Goal: Information Seeking & Learning: Learn about a topic

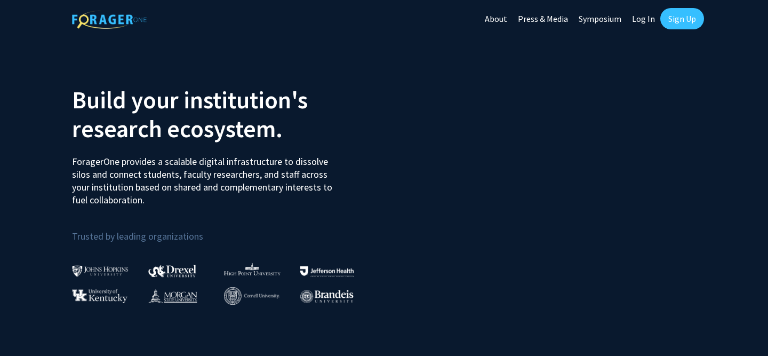
click at [678, 19] on link "Sign Up" at bounding box center [683, 18] width 44 height 21
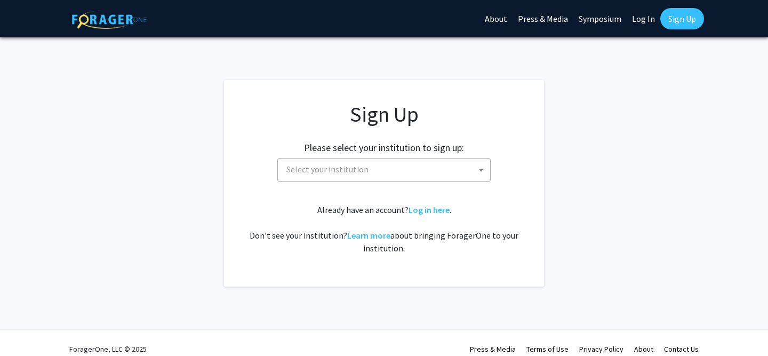
click at [646, 19] on link "Log In" at bounding box center [644, 18] width 34 height 37
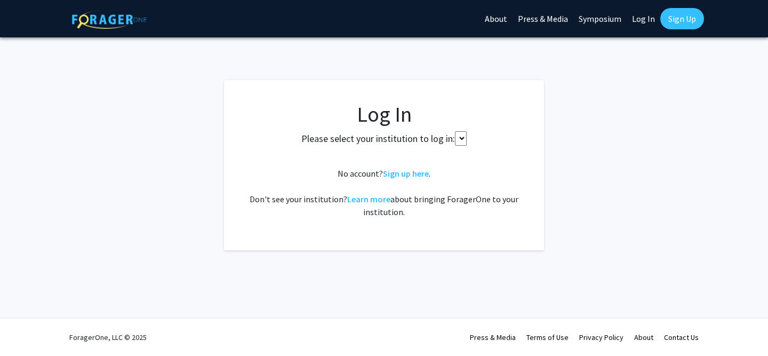
select select
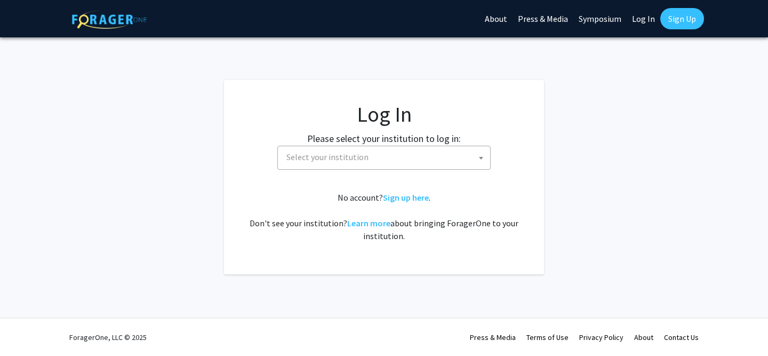
click at [411, 157] on span "Select your institution" at bounding box center [386, 157] width 208 height 22
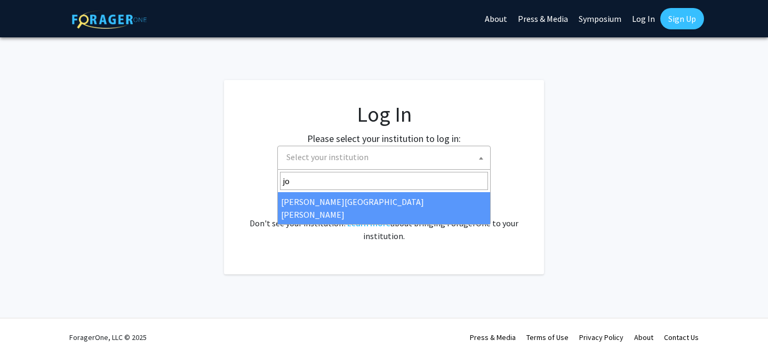
type input "jo"
select select "1"
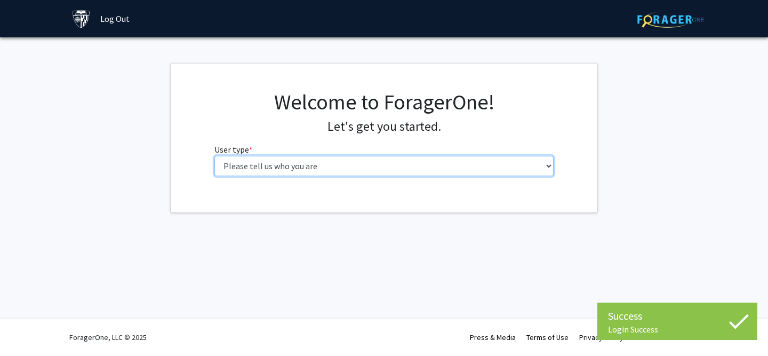
click at [363, 164] on select "Please tell us who you are Undergraduate Student Master's Student Doctoral Cand…" at bounding box center [385, 166] width 340 height 20
select select "1: undergrad"
click at [215, 156] on select "Please tell us who you are Undergraduate Student Master's Student Doctoral Cand…" at bounding box center [385, 166] width 340 height 20
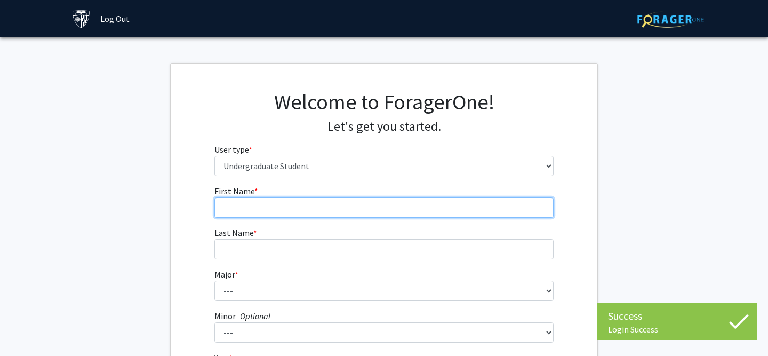
click at [249, 213] on input "First Name * required" at bounding box center [385, 207] width 340 height 20
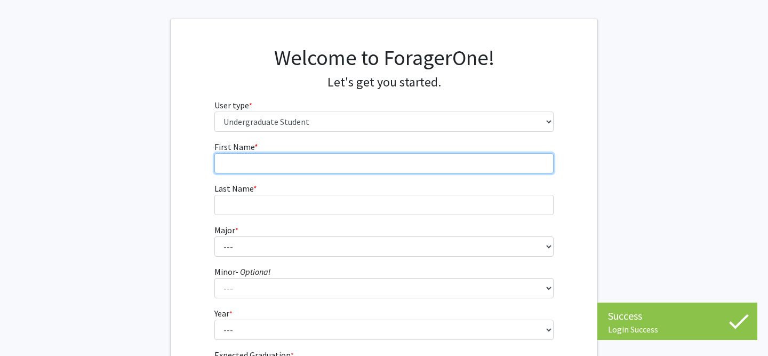
scroll to position [53, 0]
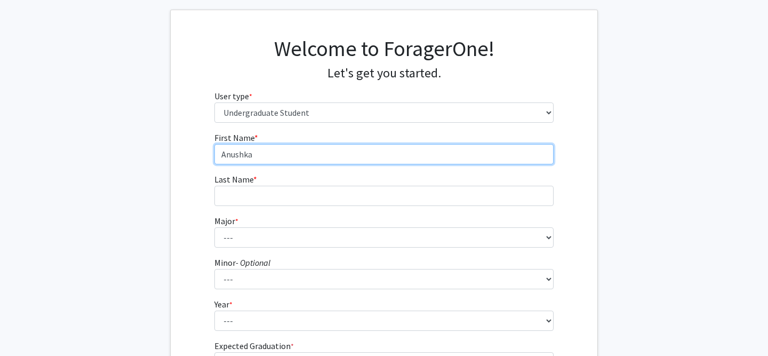
type input "Anushka"
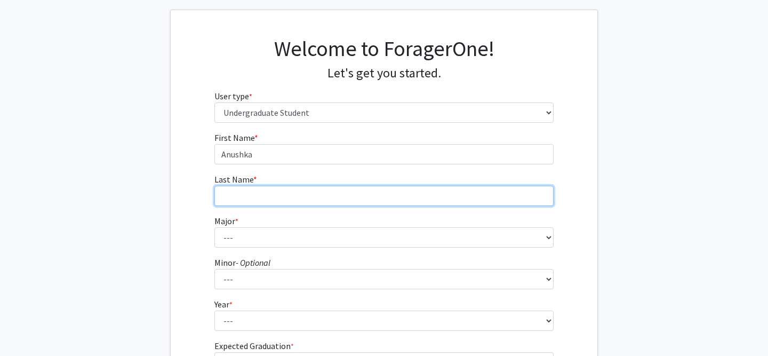
click at [247, 199] on input "Last Name * required" at bounding box center [385, 196] width 340 height 20
type input "Jain"
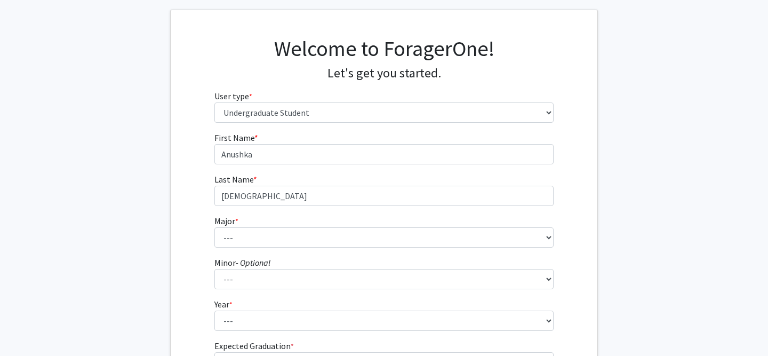
click at [238, 224] on span "*" at bounding box center [236, 222] width 3 height 10
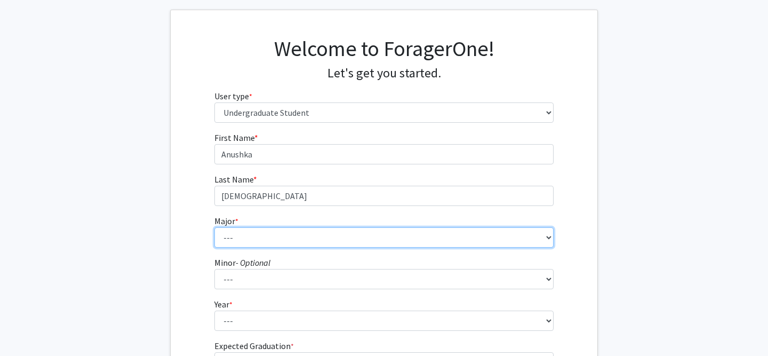
click at [238, 227] on select "--- Africana Studies Anthropology Applied Mathematics & Statistics Archaeology …" at bounding box center [385, 237] width 340 height 20
click at [238, 228] on select "--- Africana Studies Anthropology Applied Mathematics & Statistics Archaeology …" at bounding box center [385, 237] width 340 height 20
click at [215, 227] on select "--- Africana Studies Anthropology Applied Mathematics & Statistics Archaeology …" at bounding box center [385, 237] width 340 height 20
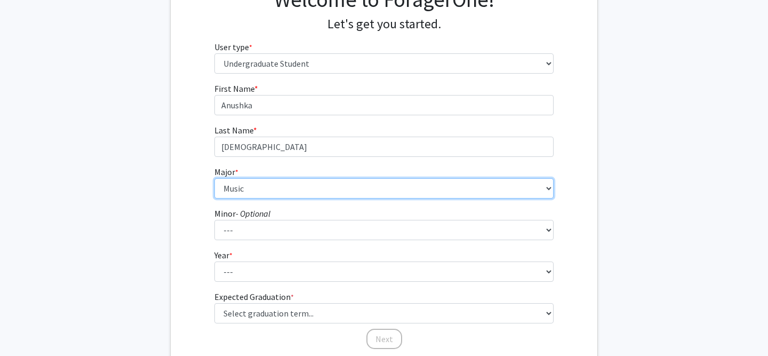
click at [245, 187] on select "--- Africana Studies Anthropology Applied Mathematics & Statistics Archaeology …" at bounding box center [385, 188] width 340 height 20
select select "41: 55"
click at [215, 178] on select "--- Africana Studies Anthropology Applied Mathematics & Statistics Archaeology …" at bounding box center [385, 188] width 340 height 20
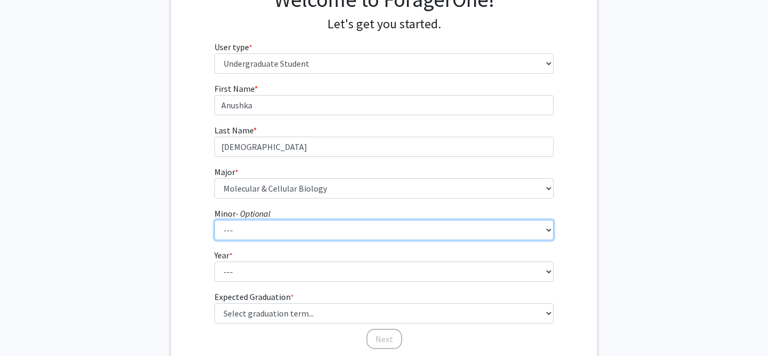
click at [240, 228] on select "--- Accounting and Financial Management Africana Studies Anthropology Applied M…" at bounding box center [385, 230] width 340 height 20
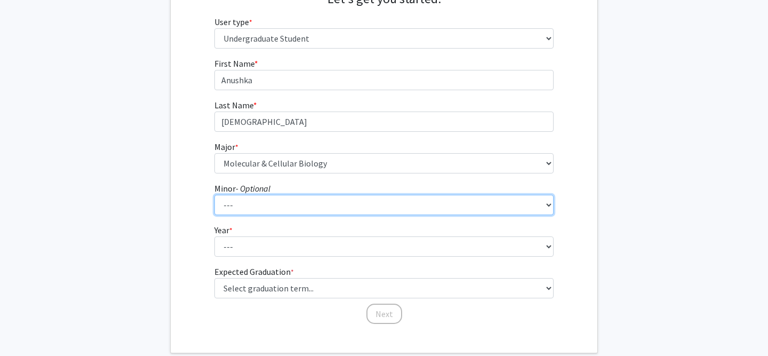
scroll to position [145, 0]
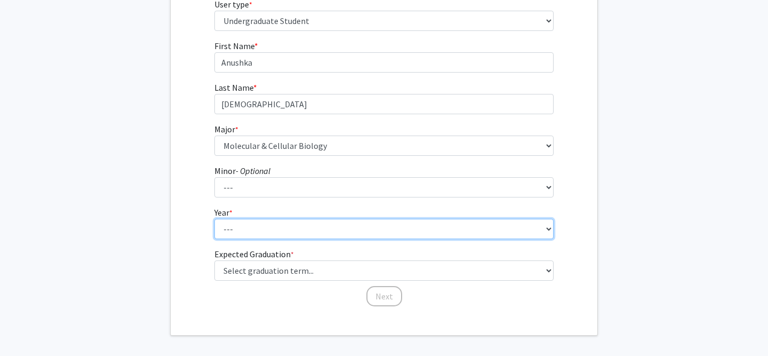
click at [242, 236] on select "--- First-year Sophomore Junior Senior Postbaccalaureate Certificate" at bounding box center [385, 229] width 340 height 20
select select "1: first-year"
click at [215, 219] on select "--- First-year Sophomore Junior Senior Postbaccalaureate Certificate" at bounding box center [385, 229] width 340 height 20
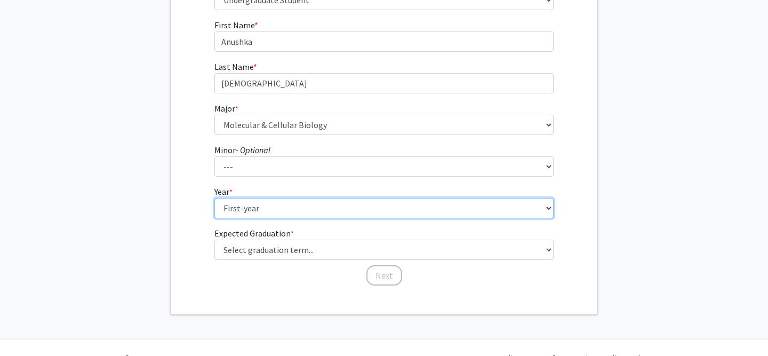
scroll to position [187, 0]
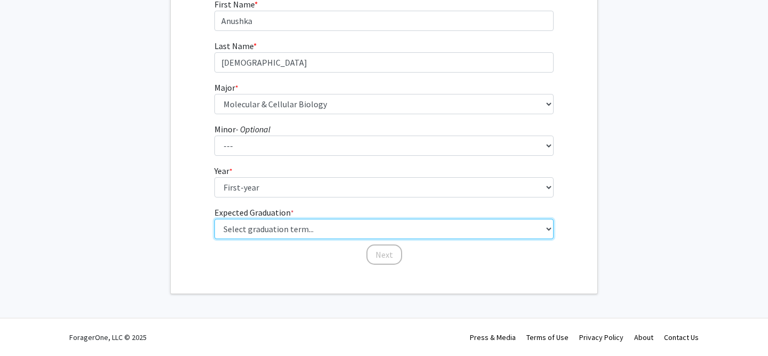
click at [248, 232] on select "Select graduation term... Spring 2025 Summer 2025 Fall 2025 Winter 2025 Spring …" at bounding box center [385, 229] width 340 height 20
select select "17: spring_2029"
click at [215, 219] on select "Select graduation term... Spring 2025 Summer 2025 Fall 2025 Winter 2025 Spring …" at bounding box center [385, 229] width 340 height 20
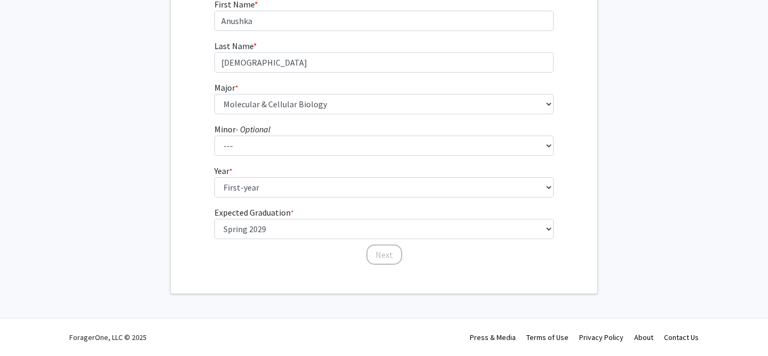
click at [148, 209] on fg-get-started "Welcome to ForagerOne! Let's get you started. User type * required Please tell …" at bounding box center [384, 85] width 768 height 418
click at [391, 255] on button "Next" at bounding box center [385, 254] width 36 height 20
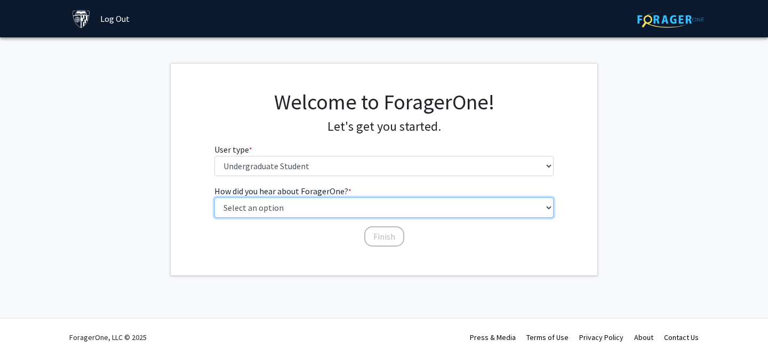
click at [301, 201] on select "Select an option Peer/student recommendation Faculty/staff recommendation Unive…" at bounding box center [385, 207] width 340 height 20
click at [215, 197] on select "Select an option Peer/student recommendation Faculty/staff recommendation Unive…" at bounding box center [385, 207] width 340 height 20
click at [291, 214] on select "Select an option Peer/student recommendation Faculty/staff recommendation Unive…" at bounding box center [385, 207] width 340 height 20
select select "3: university_website"
click at [215, 197] on select "Select an option Peer/student recommendation Faculty/staff recommendation Unive…" at bounding box center [385, 207] width 340 height 20
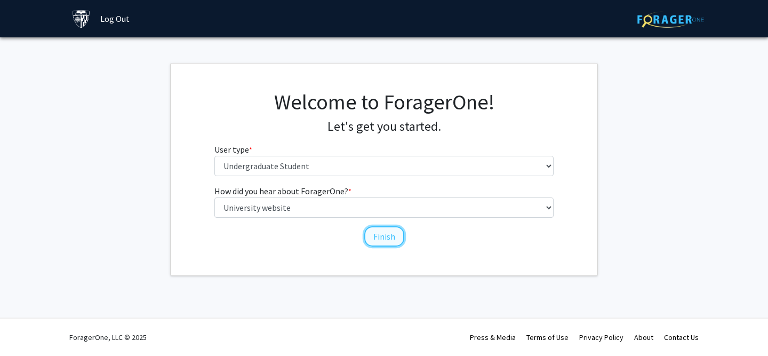
click at [376, 236] on button "Finish" at bounding box center [384, 236] width 40 height 20
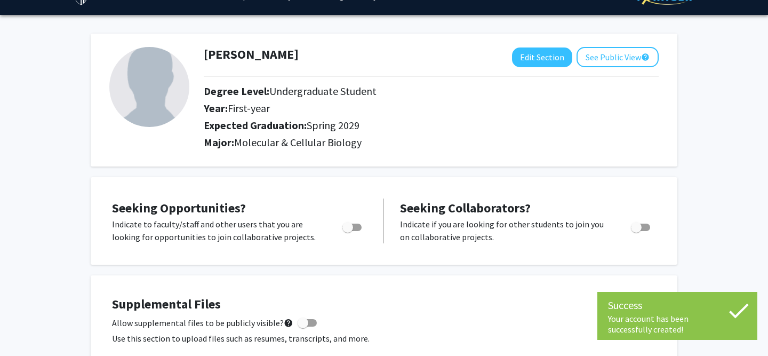
scroll to position [26, 0]
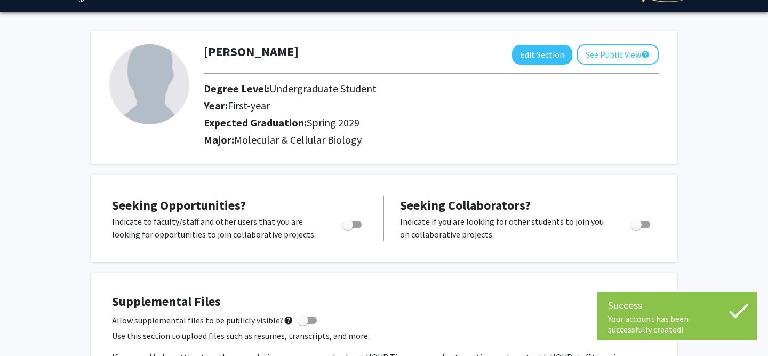
click at [358, 221] on span "Toggle" at bounding box center [352, 224] width 19 height 7
click at [348, 228] on input "Are you actively seeking opportunities?" at bounding box center [347, 228] width 1 height 1
checkbox input "true"
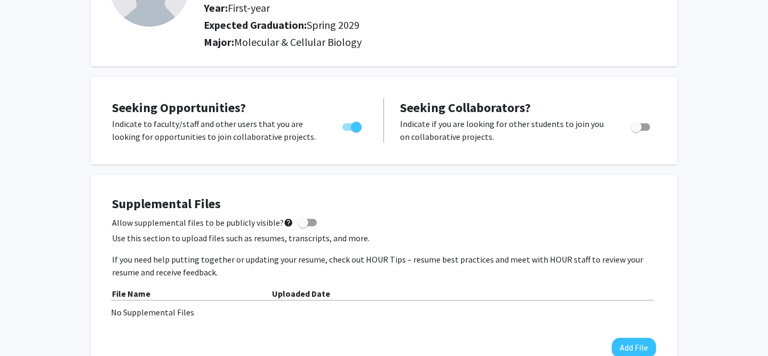
scroll to position [0, 0]
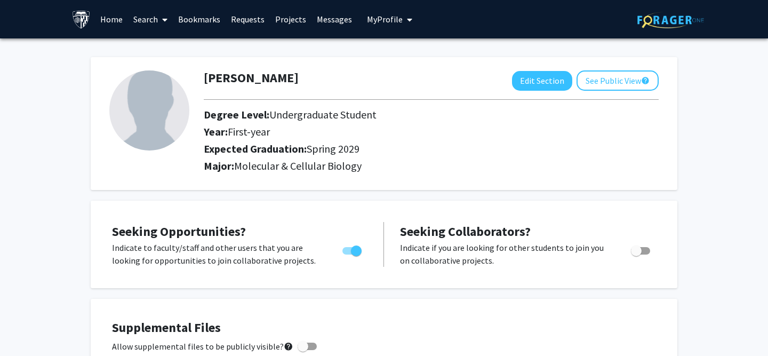
click at [150, 17] on link "Search" at bounding box center [150, 19] width 45 height 37
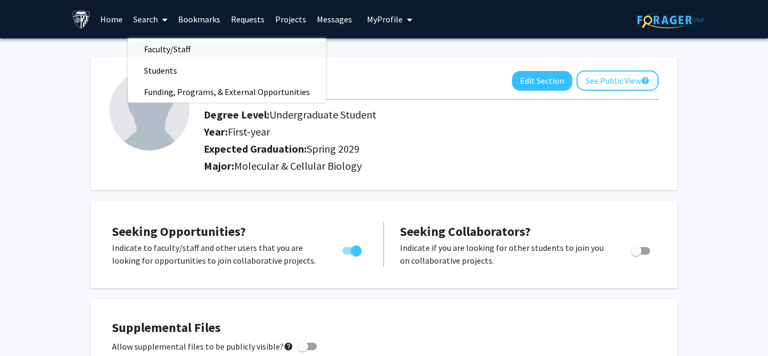
click at [155, 45] on span "Faculty/Staff" at bounding box center [167, 48] width 78 height 21
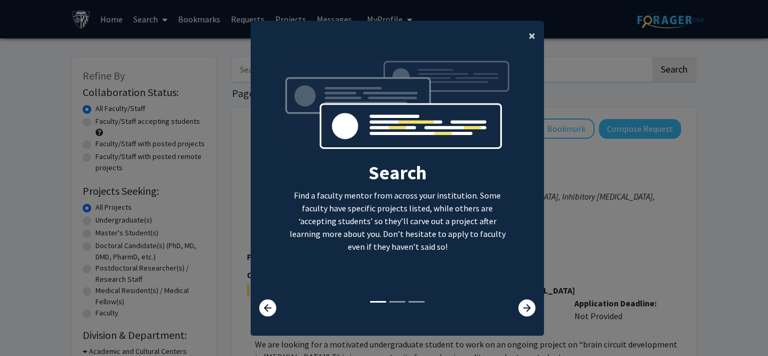
click at [524, 43] on button "×" at bounding box center [532, 36] width 24 height 30
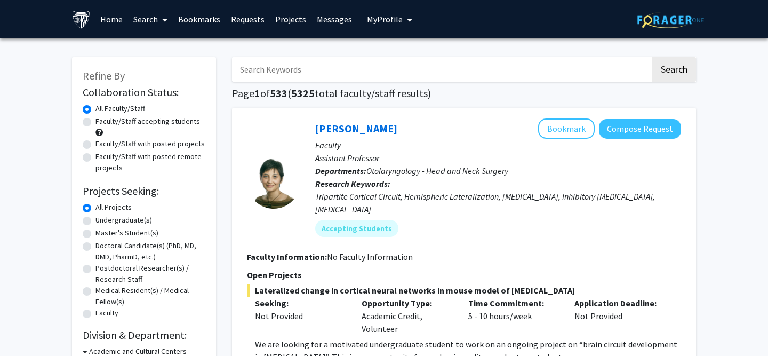
click at [96, 218] on label "Undergraduate(s)" at bounding box center [124, 220] width 57 height 11
click at [96, 218] on input "Undergraduate(s)" at bounding box center [99, 218] width 7 height 7
radio input "true"
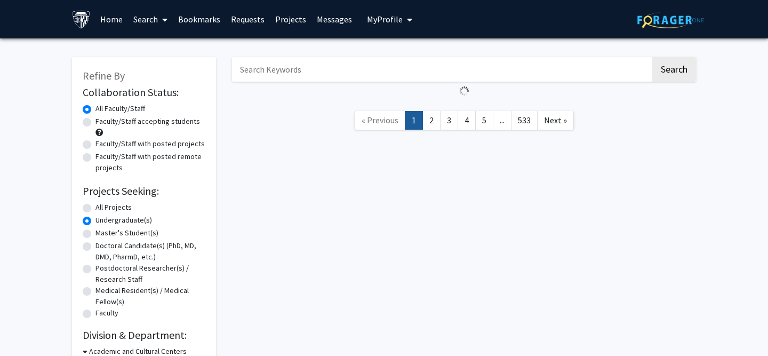
click at [96, 120] on label "Faculty/Staff accepting students" at bounding box center [148, 121] width 105 height 11
click at [96, 120] on input "Faculty/Staff accepting students" at bounding box center [99, 119] width 7 height 7
radio input "true"
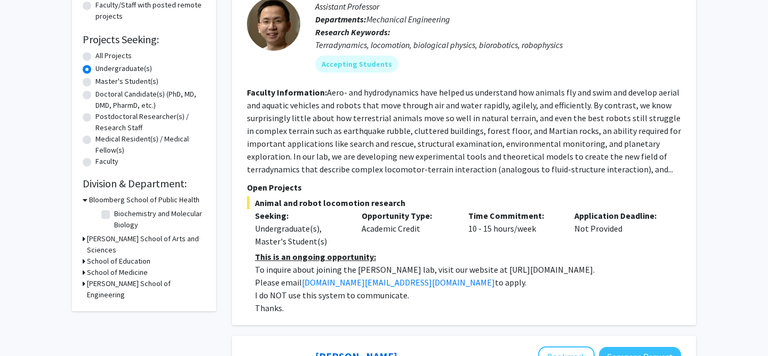
scroll to position [152, 0]
click at [83, 266] on icon at bounding box center [84, 271] width 3 height 11
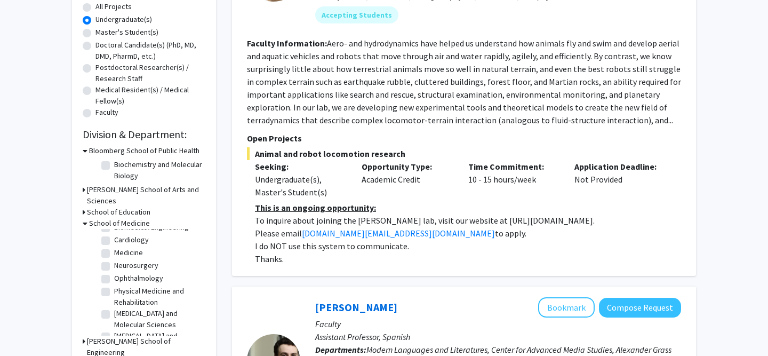
scroll to position [0, 0]
click at [114, 232] on label "(Select All)" at bounding box center [131, 237] width 34 height 11
click at [114, 232] on input "(Select All)" at bounding box center [117, 235] width 7 height 7
checkbox input "true"
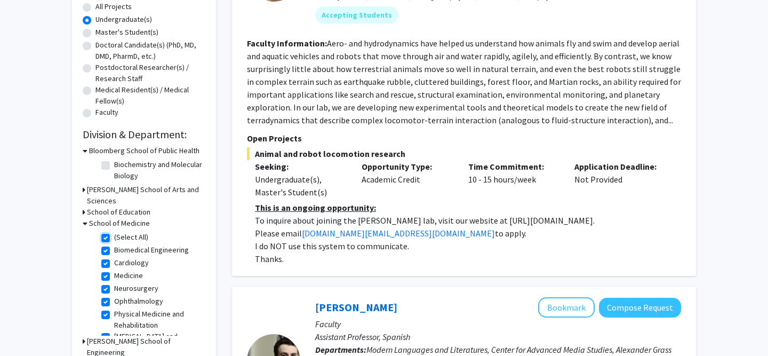
checkbox input "true"
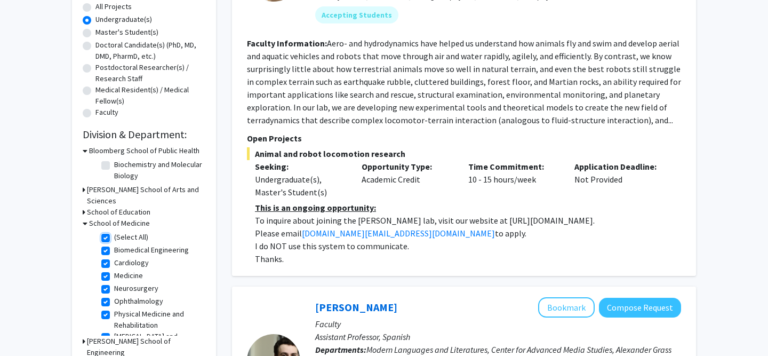
checkbox input "true"
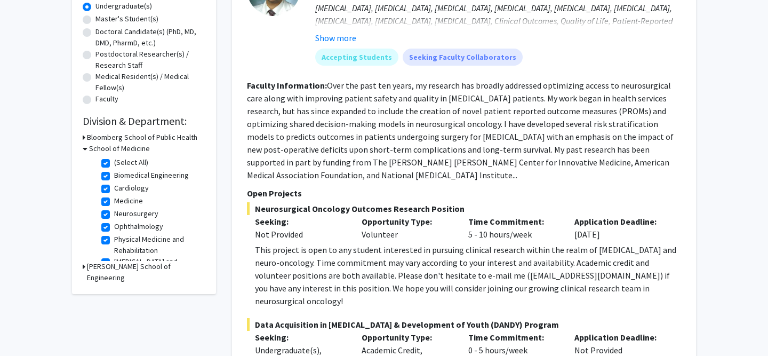
click at [114, 176] on label "Biomedical Engineering" at bounding box center [151, 175] width 75 height 11
click at [114, 176] on input "Biomedical Engineering" at bounding box center [117, 173] width 7 height 7
checkbox input "false"
checkbox input "true"
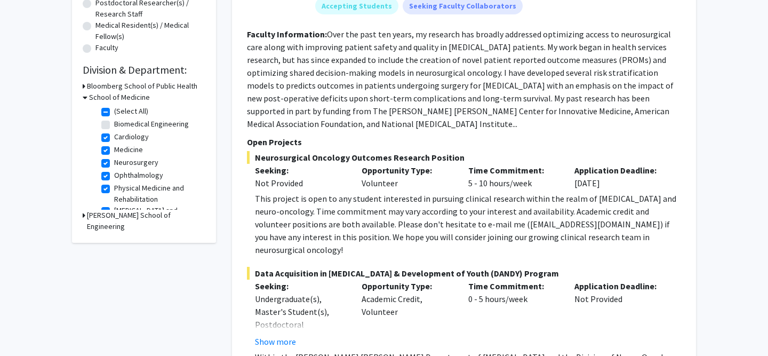
scroll to position [12, 0]
click at [114, 164] on label "Ophthalmology" at bounding box center [138, 162] width 49 height 11
click at [114, 164] on input "Ophthalmology" at bounding box center [117, 160] width 7 height 7
checkbox input "false"
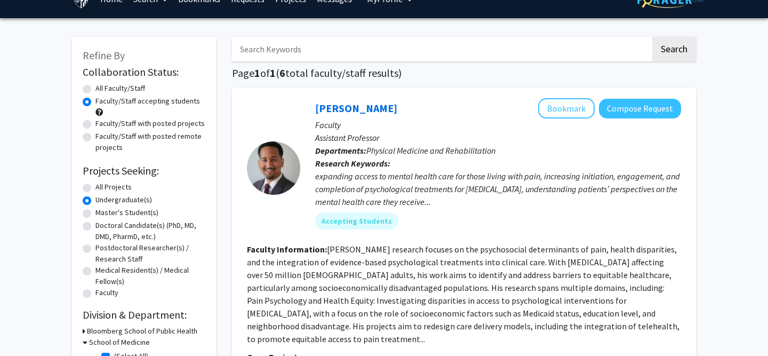
scroll to position [21, 0]
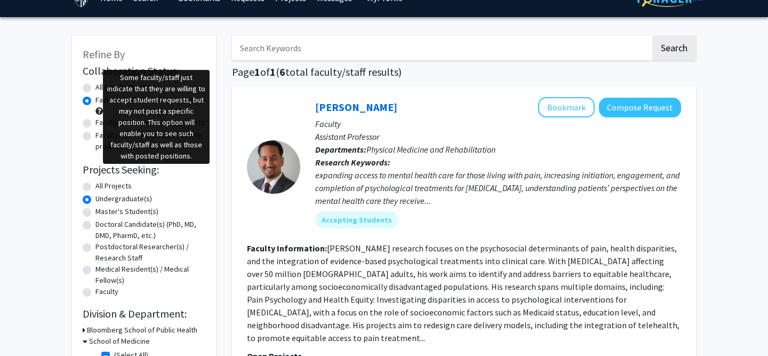
click at [98, 110] on span at bounding box center [99, 110] width 7 height 7
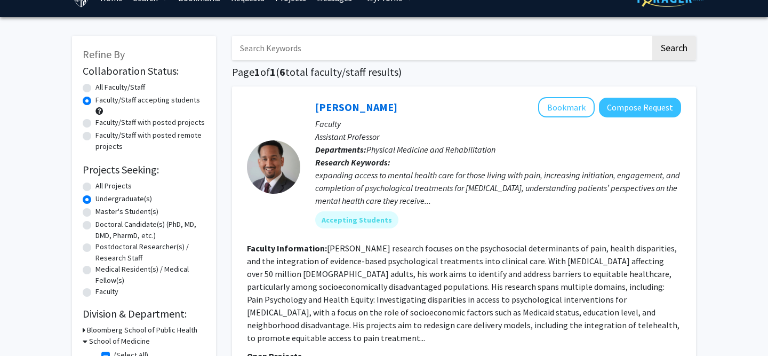
click at [100, 110] on span at bounding box center [99, 110] width 7 height 7
click at [96, 91] on label "All Faculty/Staff" at bounding box center [121, 87] width 50 height 11
click at [96, 89] on input "All Faculty/Staff" at bounding box center [99, 85] width 7 height 7
radio input "true"
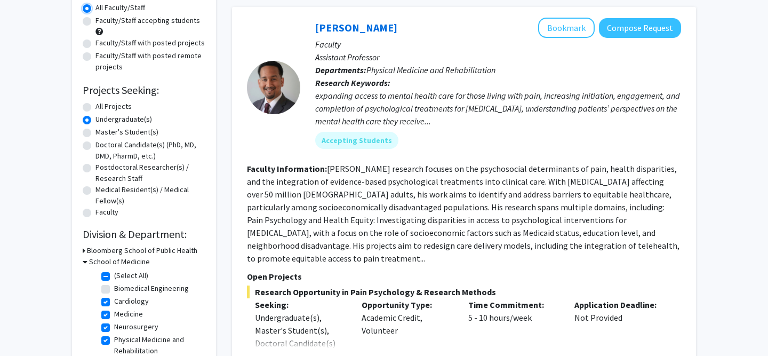
scroll to position [104, 0]
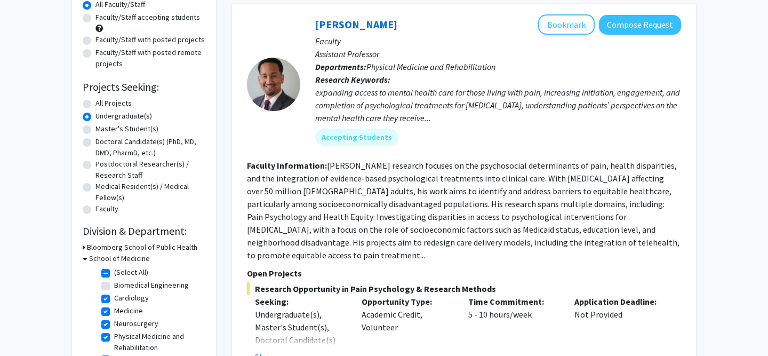
click at [96, 100] on label "All Projects" at bounding box center [114, 103] width 36 height 11
click at [96, 100] on input "All Projects" at bounding box center [99, 101] width 7 height 7
radio input "true"
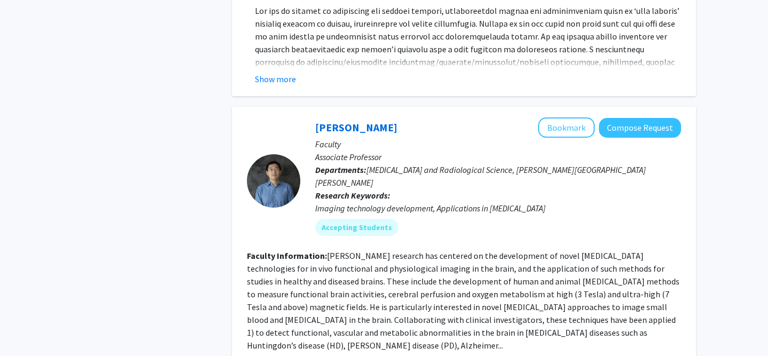
scroll to position [3823, 0]
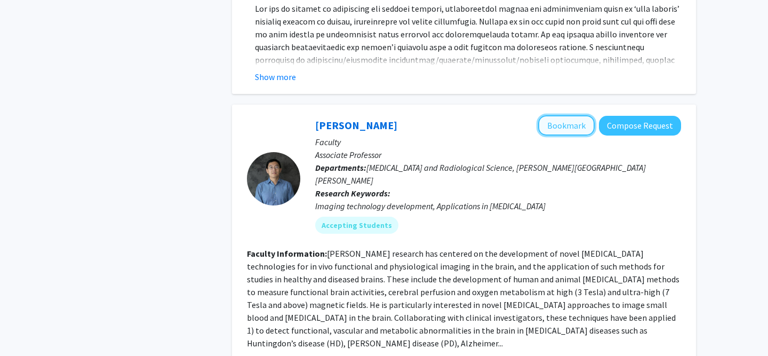
click at [569, 115] on button "Bookmark" at bounding box center [566, 125] width 57 height 20
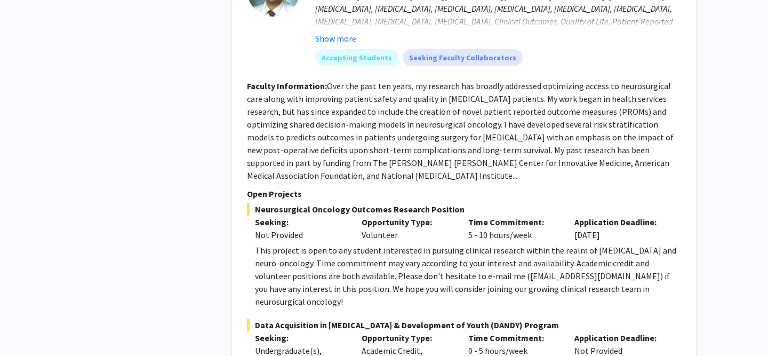
scroll to position [4584, 0]
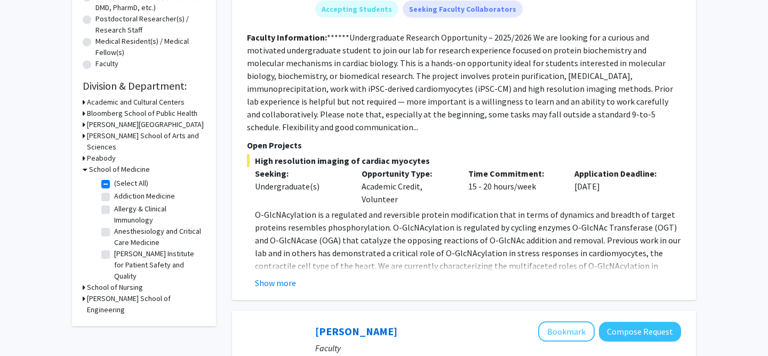
scroll to position [253, 0]
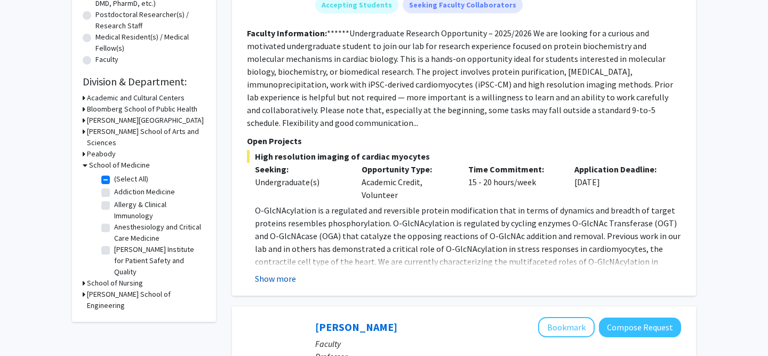
click at [275, 277] on button "Show more" at bounding box center [275, 278] width 41 height 13
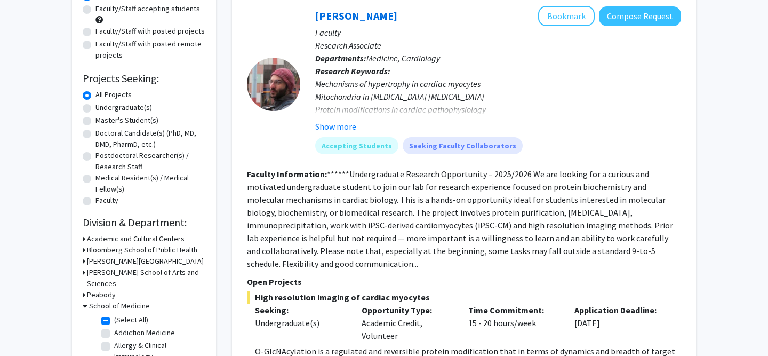
scroll to position [112, 0]
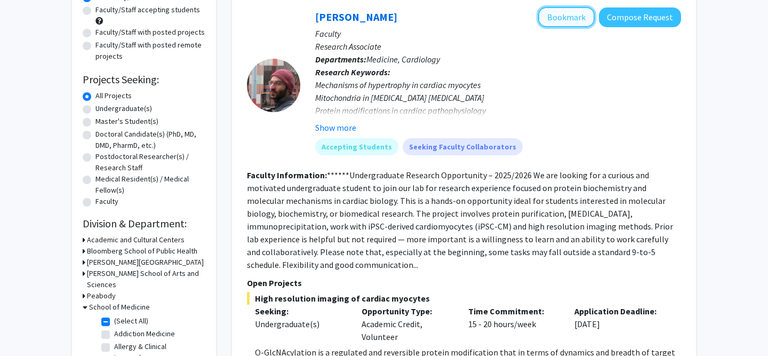
click at [555, 23] on button "Bookmark" at bounding box center [566, 17] width 57 height 20
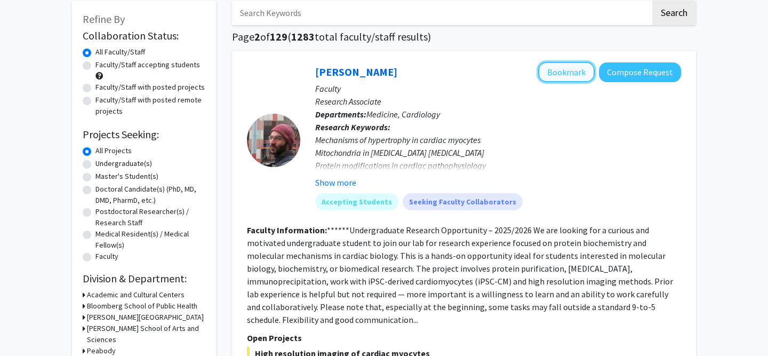
scroll to position [49, 0]
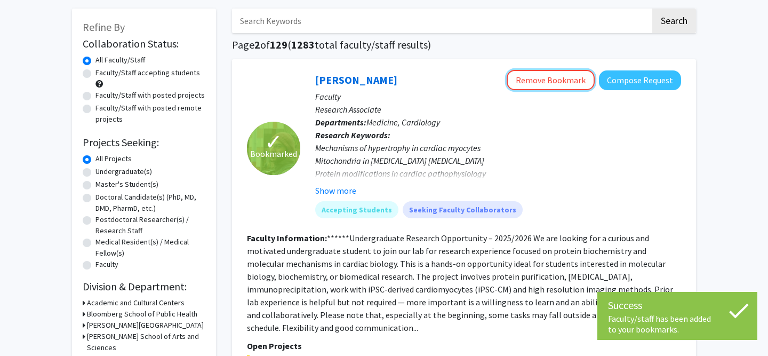
drag, startPoint x: 561, startPoint y: 77, endPoint x: 575, endPoint y: 147, distance: 71.9
click at [565, 145] on div "Kyriakos Papanicolaou Remove Bookmark Compose Request Faculty Research Associat…" at bounding box center [490, 148] width 381 height 156
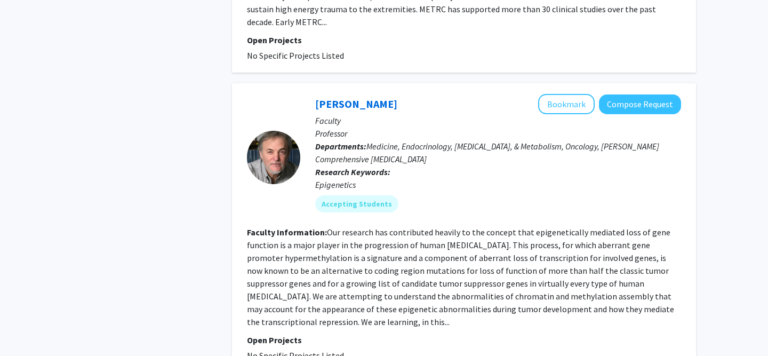
scroll to position [3512, 0]
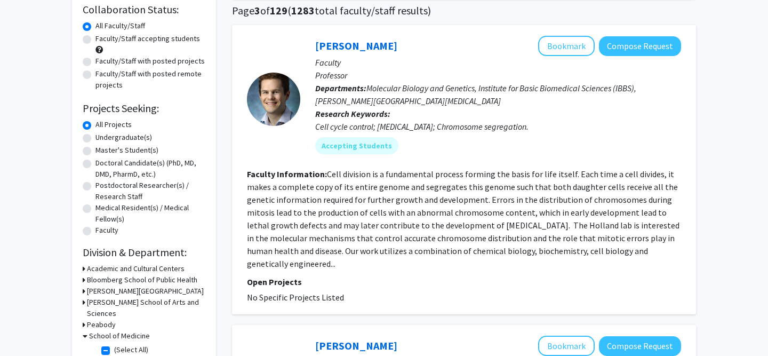
scroll to position [84, 0]
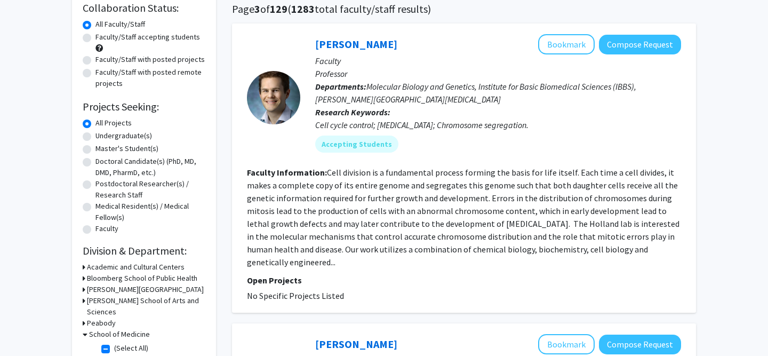
click at [654, 252] on fg-read-more "Cell division is a fundamental process forming the basis for life itself. Each …" at bounding box center [463, 217] width 433 height 100
click at [658, 250] on fg-read-more "Cell division is a fundamental process forming the basis for life itself. Each …" at bounding box center [463, 217] width 433 height 100
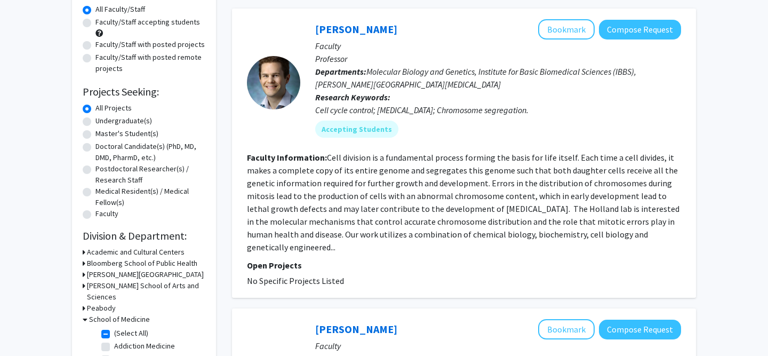
scroll to position [96, 0]
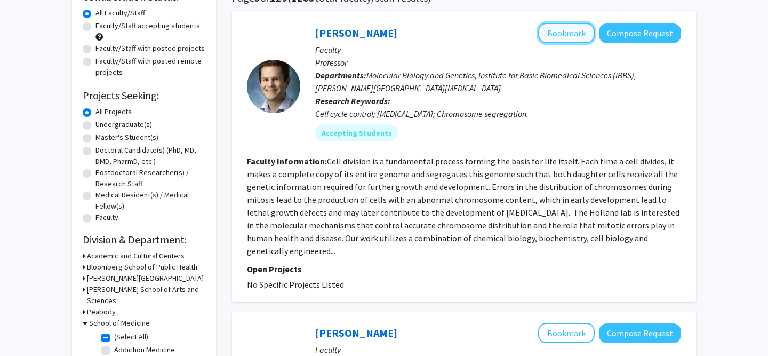
click at [563, 35] on button "Bookmark" at bounding box center [566, 33] width 57 height 20
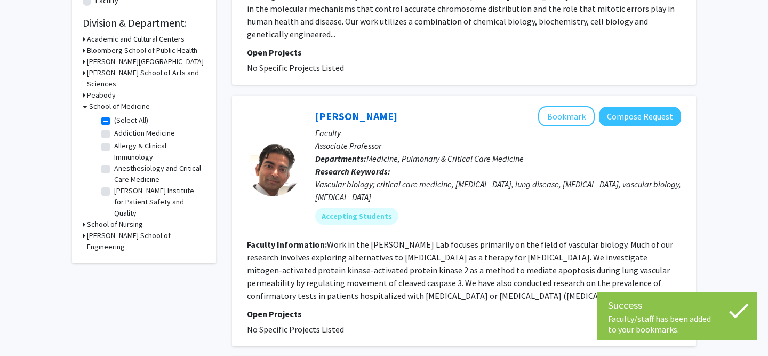
scroll to position [314, 0]
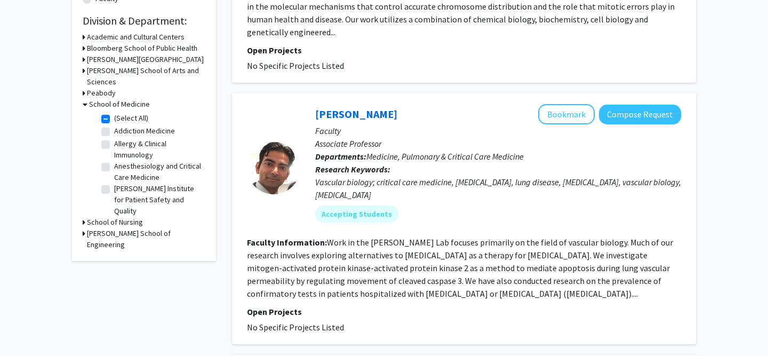
click at [276, 284] on fg-read-more "Work in the Mahendra Damarla Lab focuses primarily on the field of vascular bio…" at bounding box center [460, 268] width 426 height 62
click at [277, 280] on fg-read-more "Work in the Mahendra Damarla Lab focuses primarily on the field of vascular bio…" at bounding box center [460, 268] width 426 height 62
click at [560, 104] on button "Bookmark" at bounding box center [566, 114] width 57 height 20
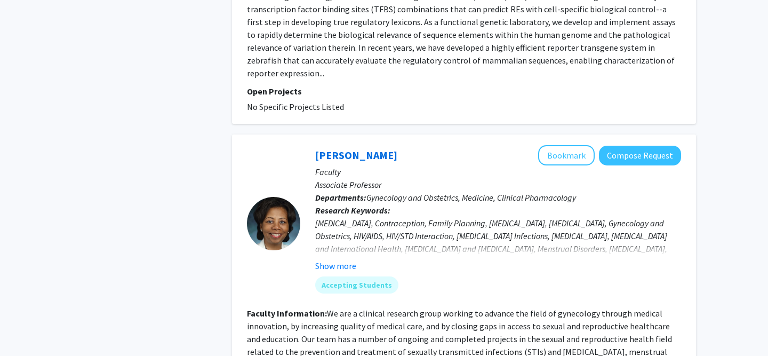
scroll to position [2562, 0]
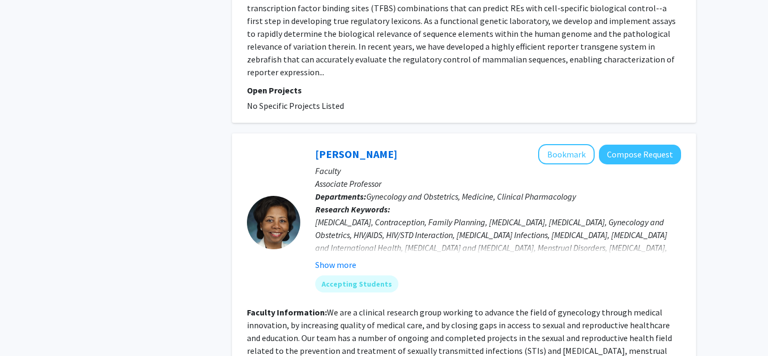
click at [375, 307] on fg-read-more "We are a clinical research group working to advance the field of gynecology thr…" at bounding box center [459, 338] width 425 height 62
click at [562, 144] on button "Bookmark" at bounding box center [566, 154] width 57 height 20
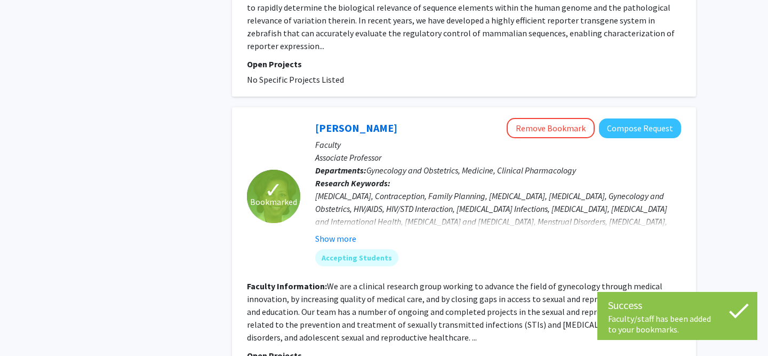
scroll to position [2662, 0]
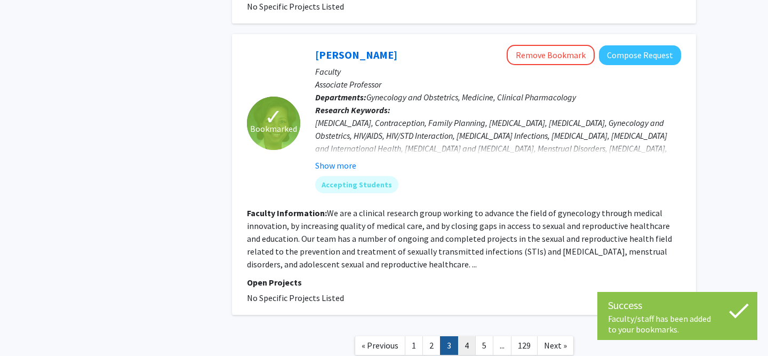
click at [469, 336] on link "4" at bounding box center [467, 345] width 18 height 19
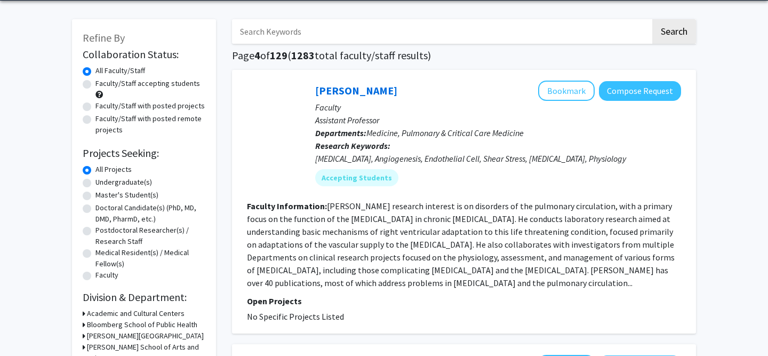
scroll to position [38, 0]
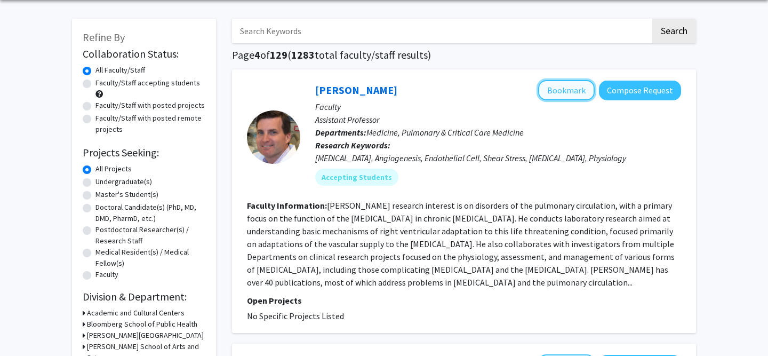
click at [560, 91] on button "Bookmark" at bounding box center [566, 90] width 57 height 20
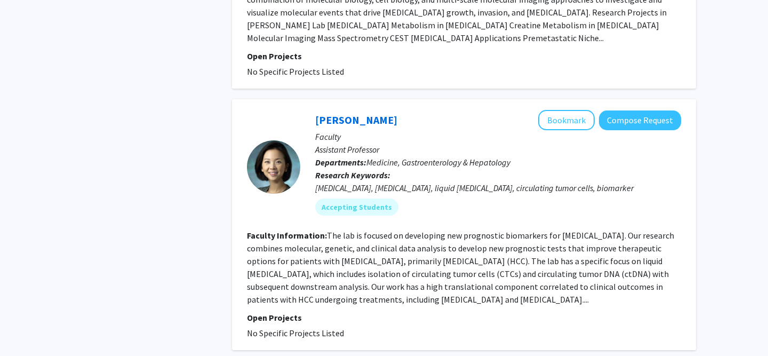
scroll to position [1120, 0]
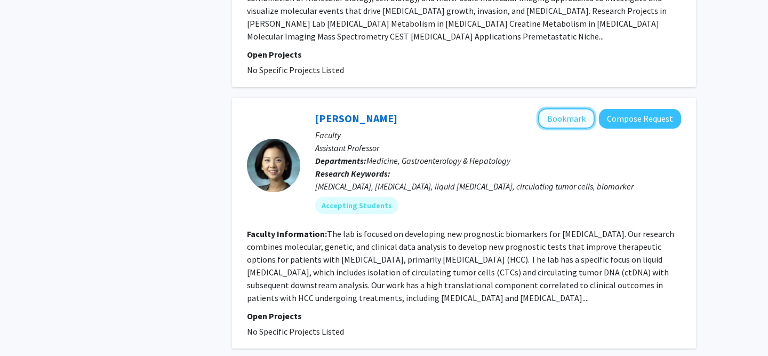
click at [562, 108] on button "Bookmark" at bounding box center [566, 118] width 57 height 20
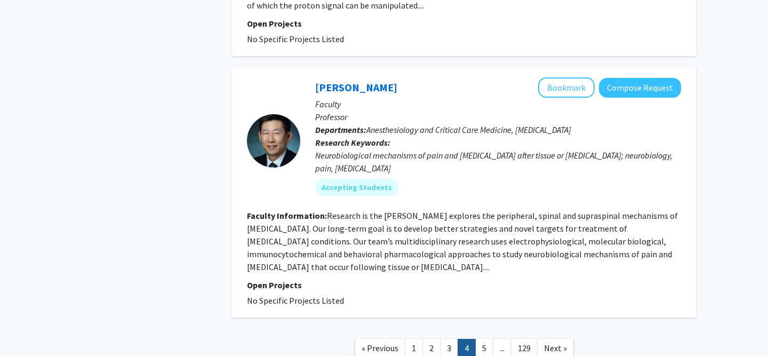
scroll to position [2494, 0]
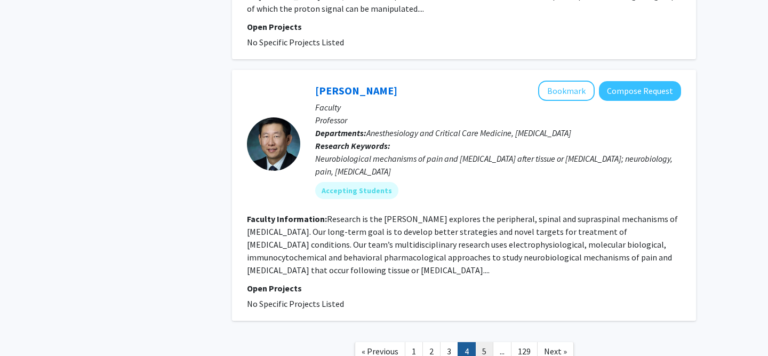
click at [478, 342] on link "5" at bounding box center [484, 351] width 18 height 19
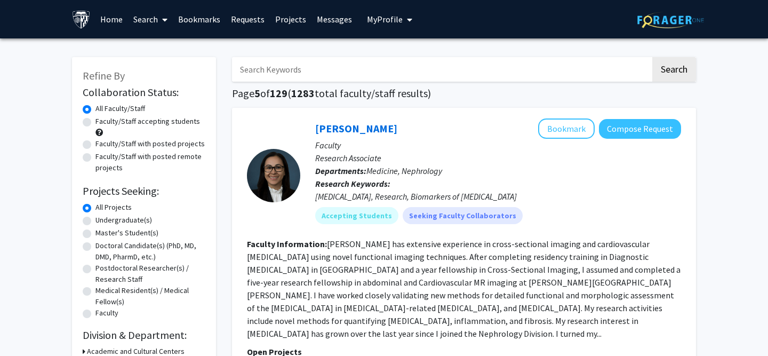
click at [288, 77] on input "Search Keywords" at bounding box center [441, 69] width 419 height 25
paste input "Egeblad"
type input "Egeblad"
click at [653, 57] on button "Search" at bounding box center [675, 69] width 44 height 25
checkbox input "false"
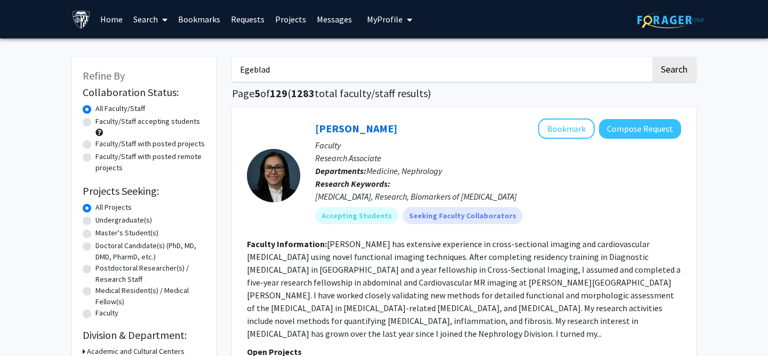
checkbox input "false"
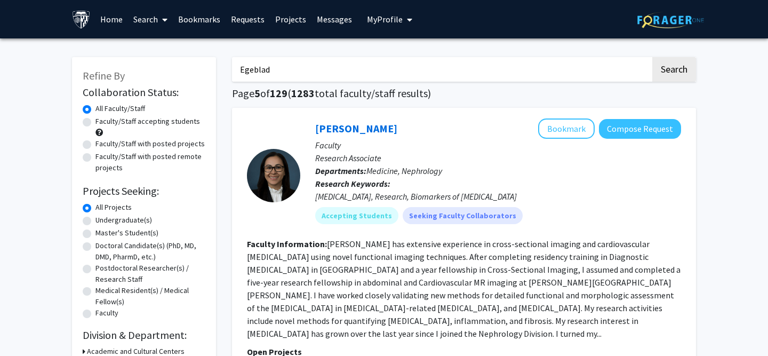
checkbox input "false"
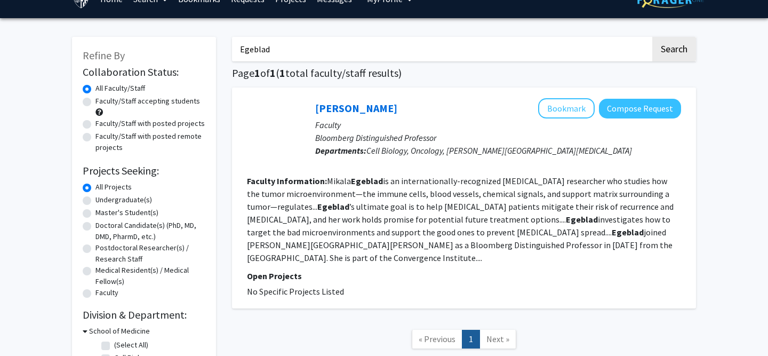
scroll to position [21, 0]
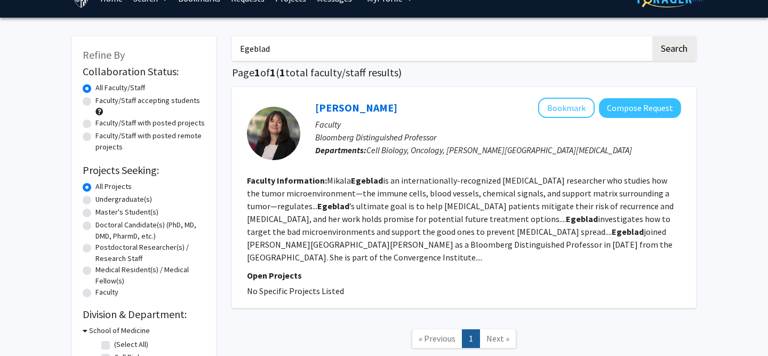
click at [354, 211] on fg-read-more "Mikala Egeblad is an internationally-recognized cancer researcher who studies h…" at bounding box center [460, 219] width 427 height 88
click at [353, 223] on fg-read-more "Mikala Egeblad is an internationally-recognized cancer researcher who studies h…" at bounding box center [460, 219] width 427 height 88
click at [331, 112] on link "Mikala Egeblad" at bounding box center [356, 107] width 82 height 13
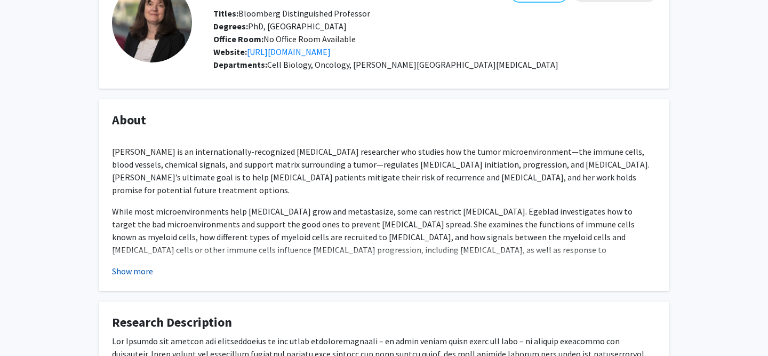
scroll to position [80, 0]
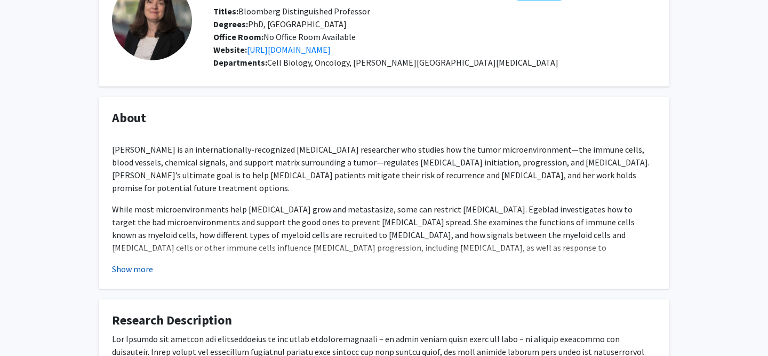
click at [126, 272] on button "Show more" at bounding box center [132, 269] width 41 height 13
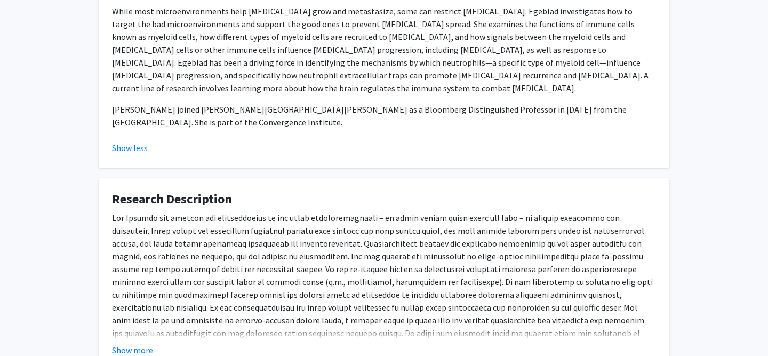
scroll to position [279, 0]
click at [136, 316] on fg-read-more "Show more" at bounding box center [384, 282] width 544 height 145
click at [139, 343] on button "Show more" at bounding box center [132, 349] width 41 height 13
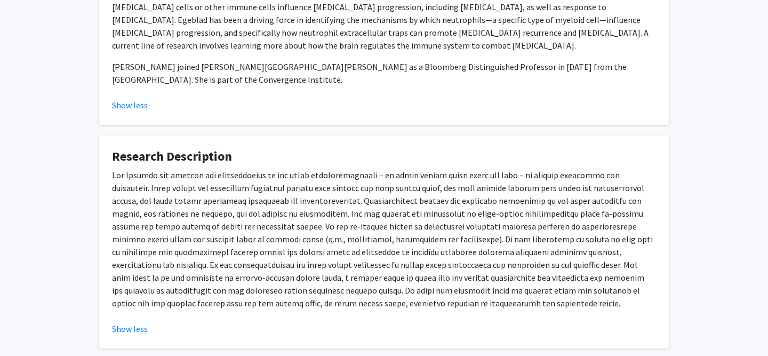
scroll to position [317, 0]
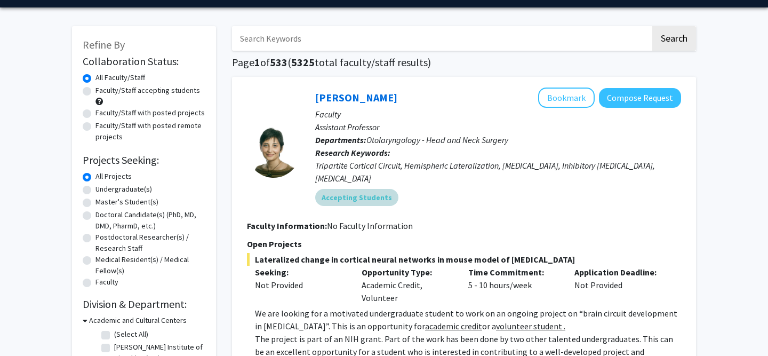
scroll to position [34, 0]
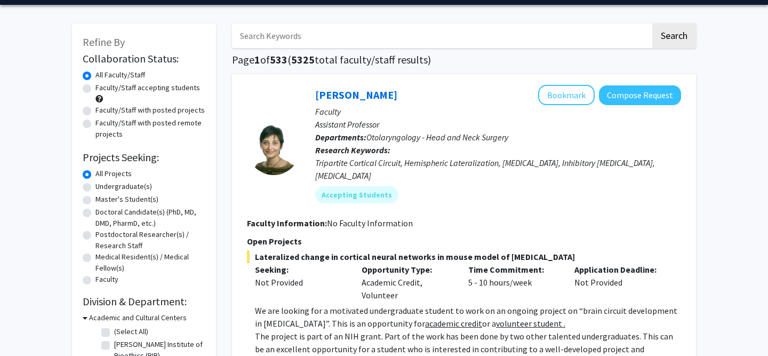
click at [96, 185] on label "Undergraduate(s)" at bounding box center [124, 186] width 57 height 11
click at [96, 185] on input "Undergraduate(s)" at bounding box center [99, 184] width 7 height 7
radio input "true"
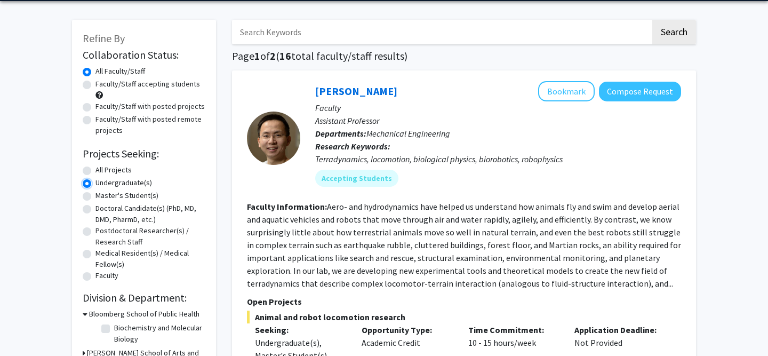
scroll to position [12, 0]
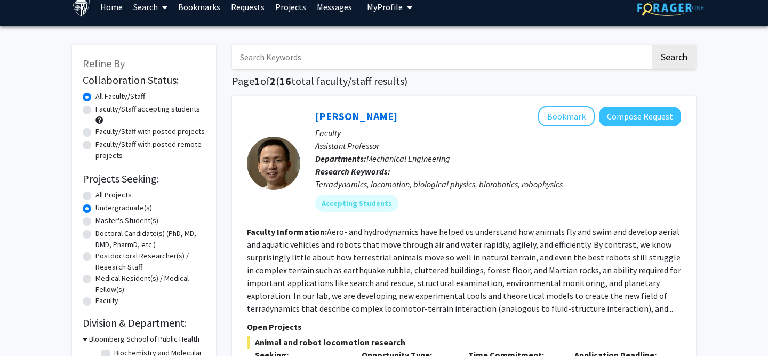
click at [96, 192] on label "All Projects" at bounding box center [114, 194] width 36 height 11
click at [96, 192] on input "All Projects" at bounding box center [99, 192] width 7 height 7
radio input "true"
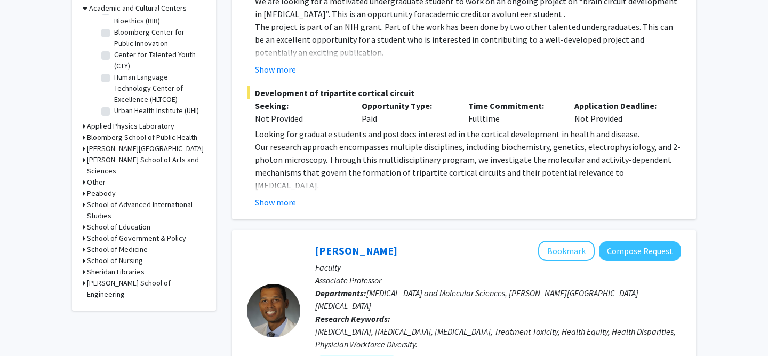
scroll to position [377, 0]
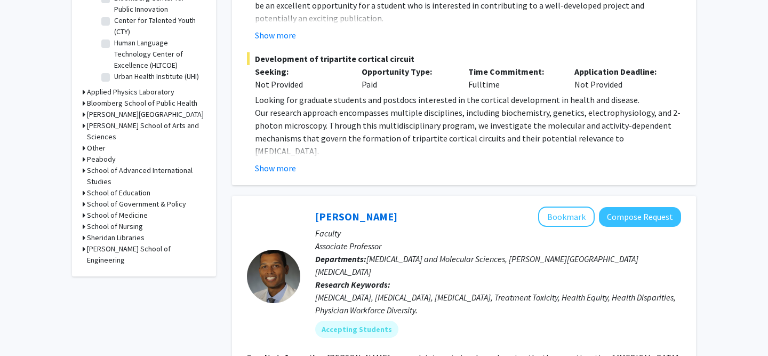
click at [83, 210] on icon at bounding box center [84, 215] width 3 height 11
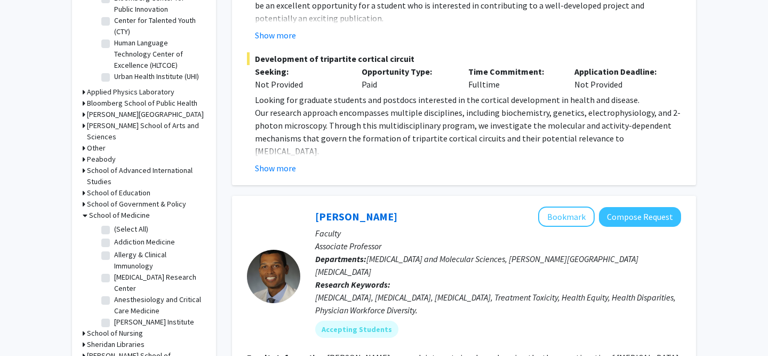
click at [114, 224] on label "(Select All)" at bounding box center [131, 229] width 34 height 11
click at [114, 224] on input "(Select All)" at bounding box center [117, 227] width 7 height 7
checkbox input "true"
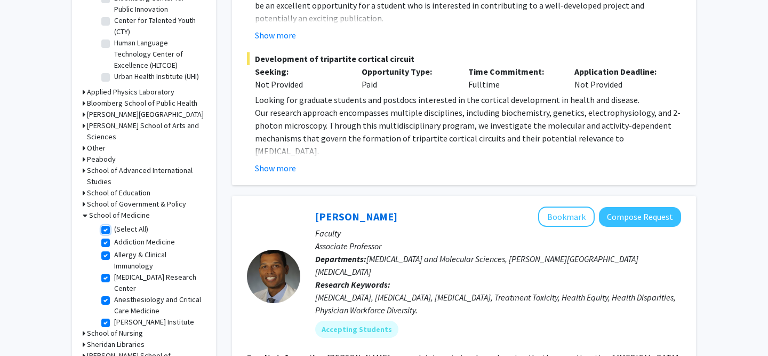
checkbox input "true"
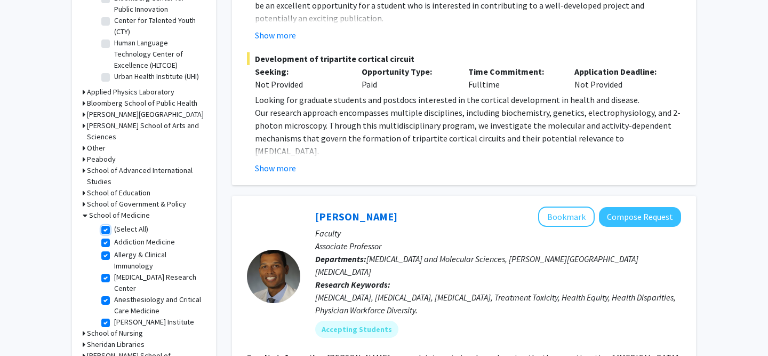
checkbox input "true"
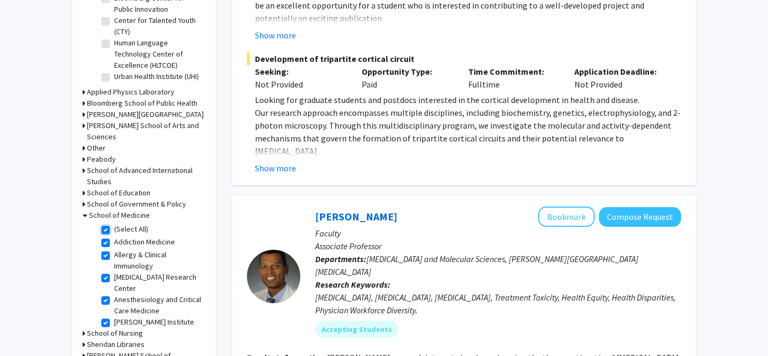
checkbox input "true"
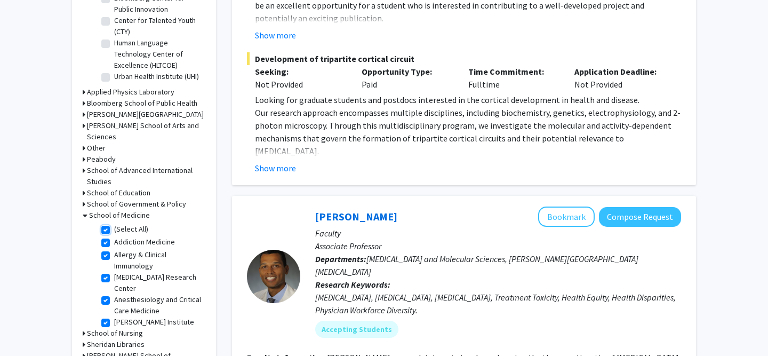
checkbox input "true"
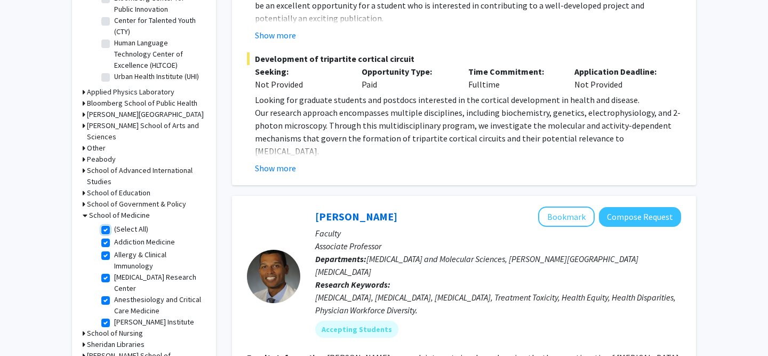
checkbox input "true"
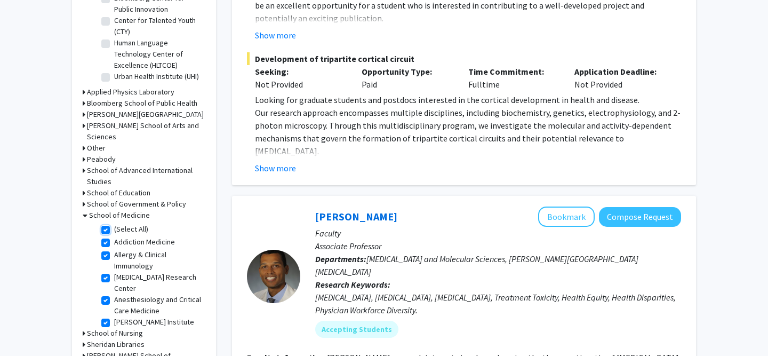
checkbox input "true"
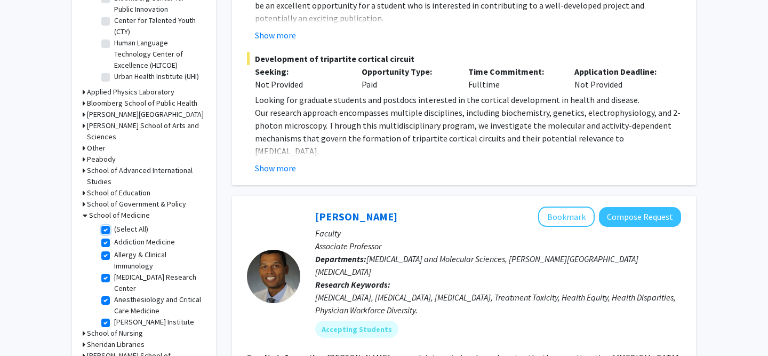
checkbox input "true"
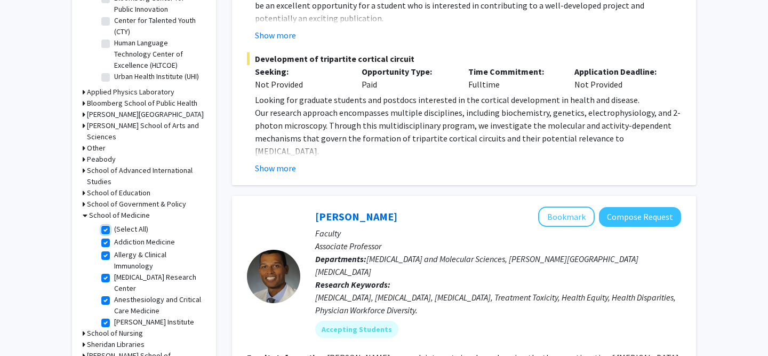
checkbox input "true"
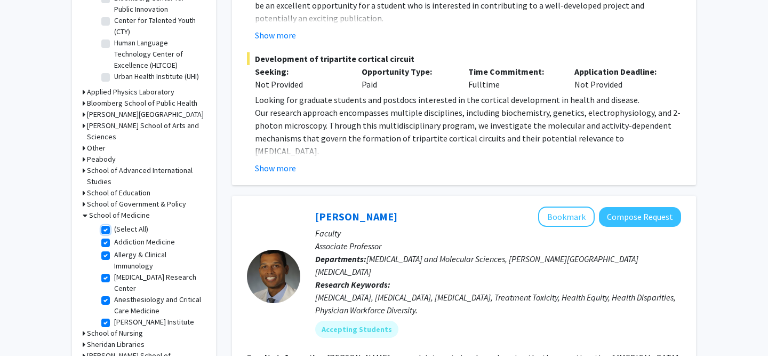
checkbox input "true"
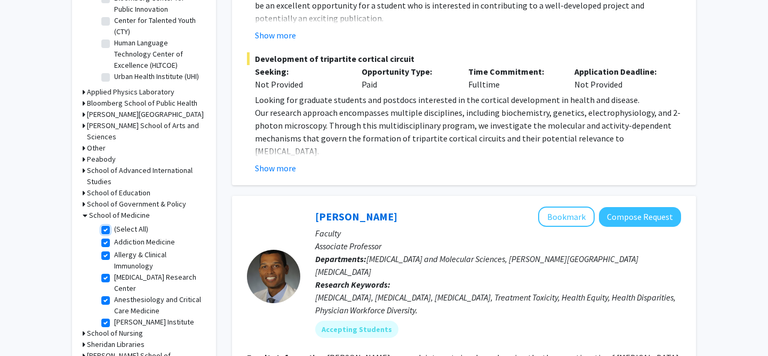
checkbox input "true"
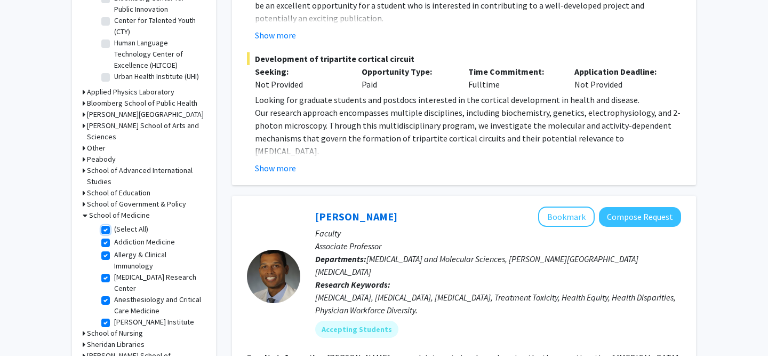
checkbox input "true"
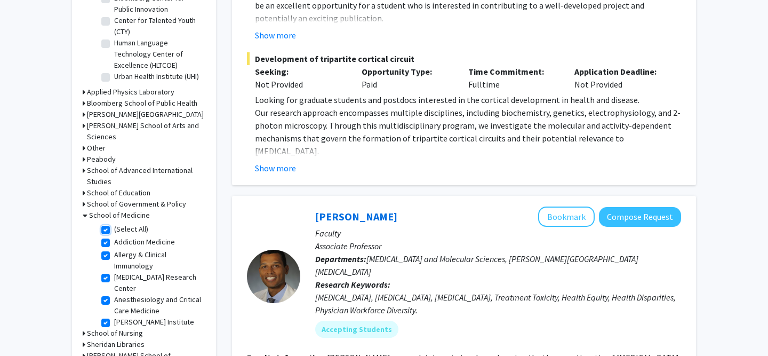
checkbox input "true"
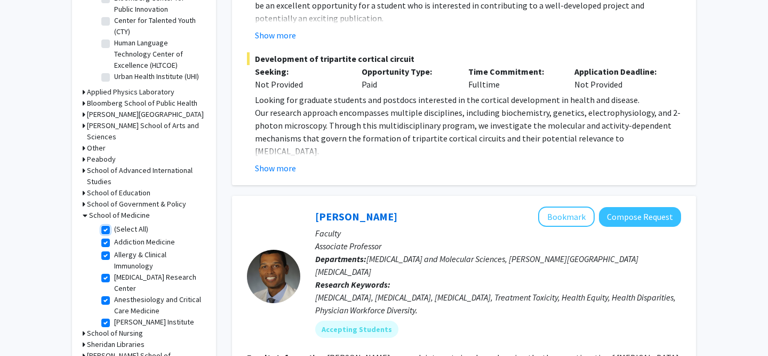
checkbox input "true"
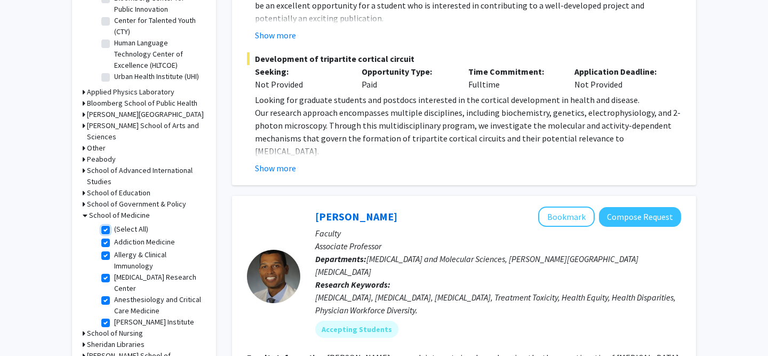
checkbox input "true"
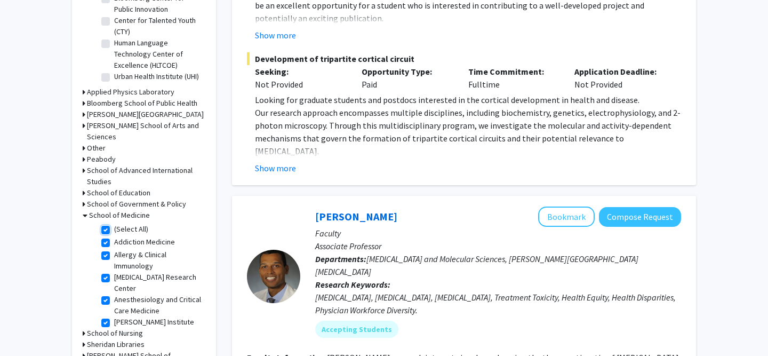
checkbox input "true"
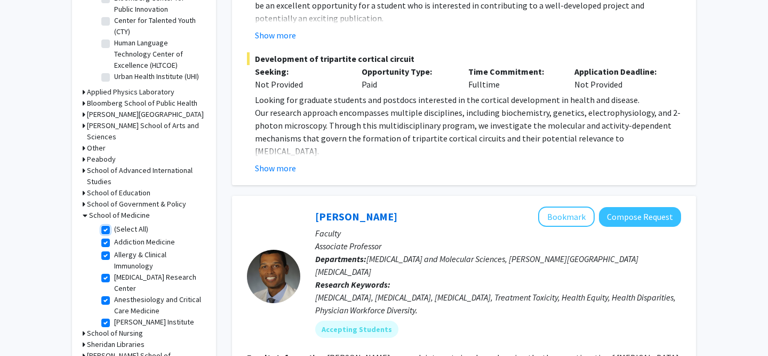
checkbox input "true"
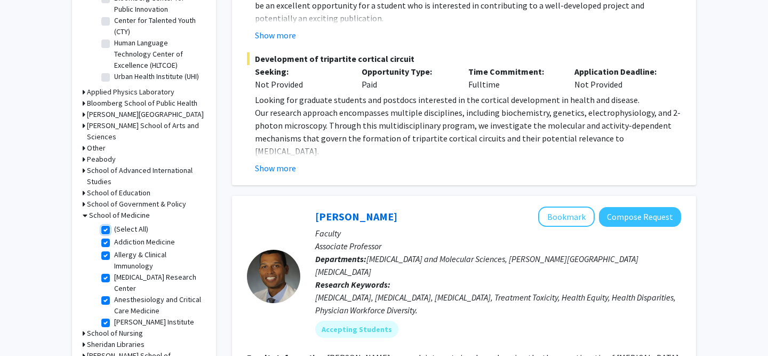
checkbox input "true"
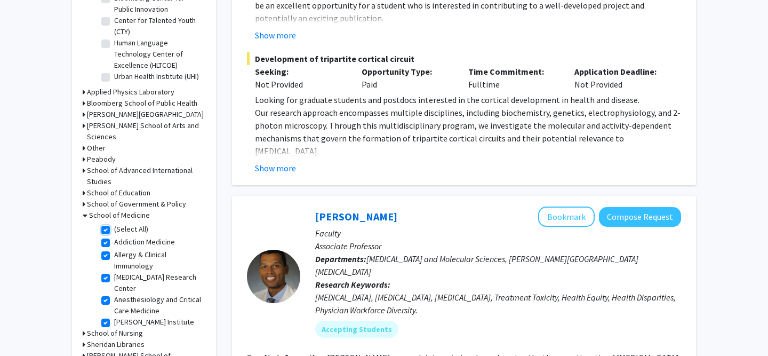
checkbox input "true"
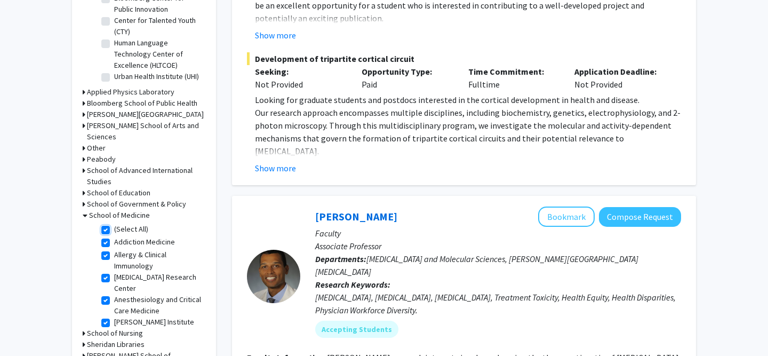
checkbox input "true"
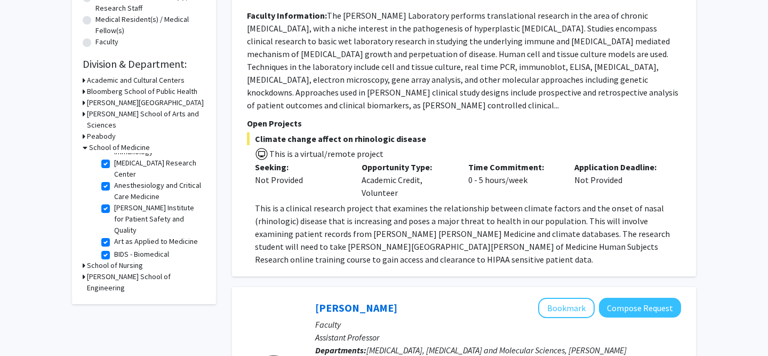
scroll to position [62, 0]
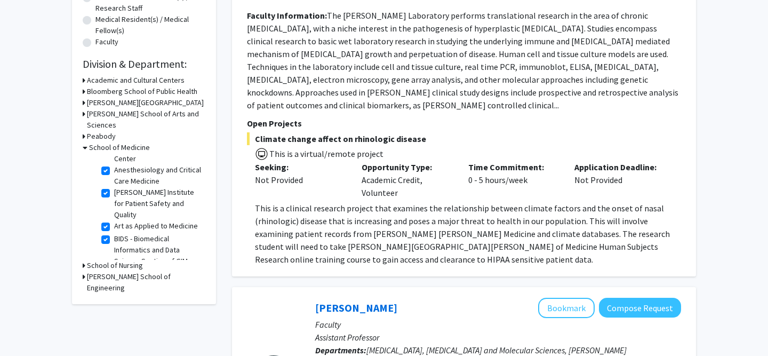
click at [114, 220] on label "Art as Applied to Medicine" at bounding box center [156, 225] width 84 height 11
click at [114, 220] on input "Art as Applied to Medicine" at bounding box center [117, 223] width 7 height 7
checkbox input "false"
checkbox input "true"
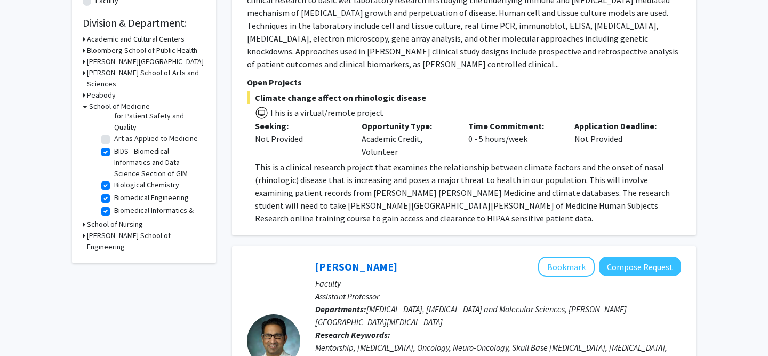
scroll to position [110, 0]
click at [114, 190] on label "Biomedical Engineering" at bounding box center [151, 195] width 75 height 11
click at [114, 190] on input "Biomedical Engineering" at bounding box center [117, 193] width 7 height 7
checkbox input "false"
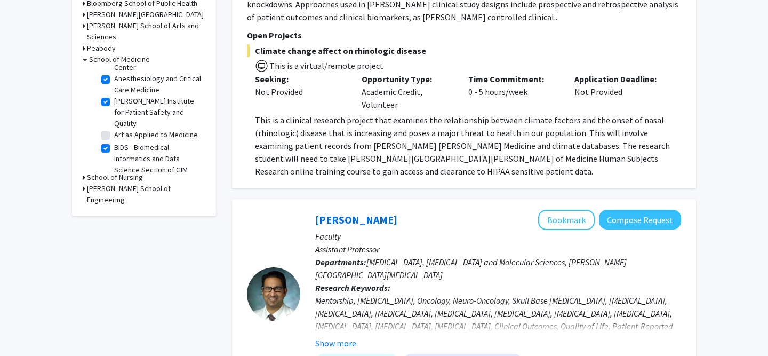
scroll to position [74, 0]
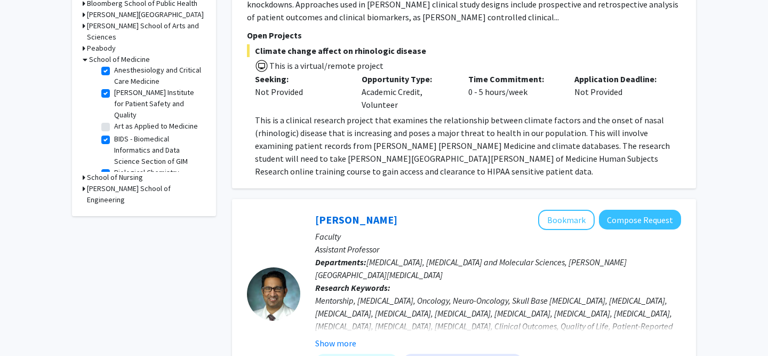
click at [109, 133] on fg-checkbox "BIDS - Biomedical Informatics and Data Science Section of GIM BIDS - Biomedical…" at bounding box center [151, 150] width 101 height 34
click at [114, 133] on label "BIDS - Biomedical Informatics and Data Science Section of GIM" at bounding box center [158, 150] width 89 height 34
click at [114, 133] on input "BIDS - Biomedical Informatics and Data Science Section of GIM" at bounding box center [117, 136] width 7 height 7
checkbox input "false"
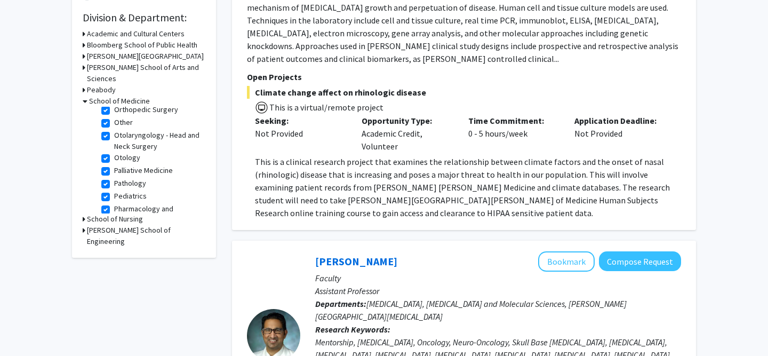
scroll to position [1621, 0]
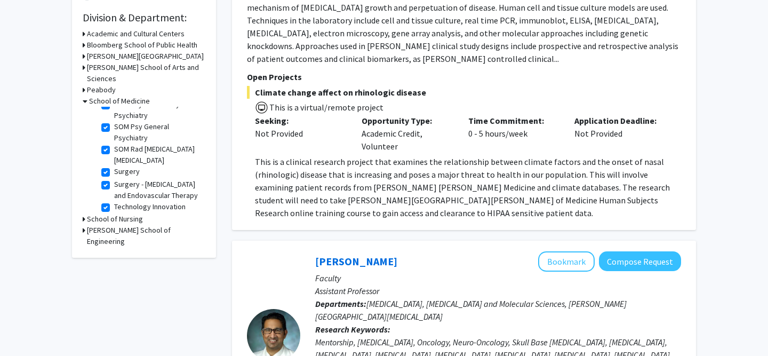
click at [114, 272] on label "[PERSON_NAME][GEOGRAPHIC_DATA]" at bounding box center [158, 283] width 89 height 22
click at [114, 272] on input "[PERSON_NAME][GEOGRAPHIC_DATA]" at bounding box center [117, 275] width 7 height 7
checkbox input "false"
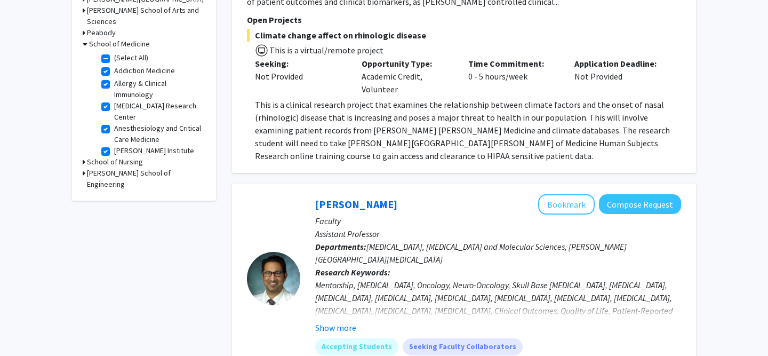
click at [114, 65] on label "Addiction Medicine" at bounding box center [144, 70] width 61 height 11
click at [114, 65] on input "Addiction Medicine" at bounding box center [117, 68] width 7 height 7
checkbox input "false"
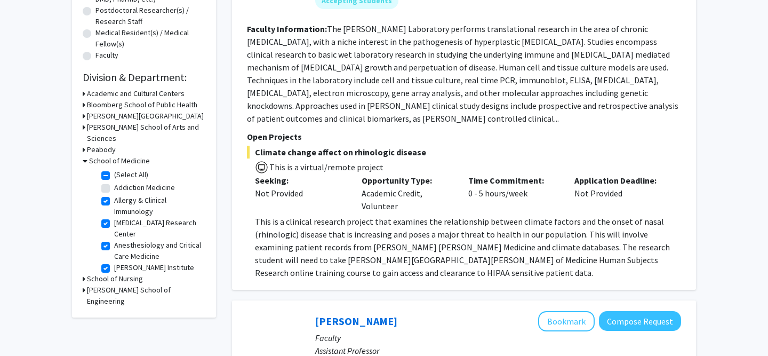
click at [114, 169] on label "(Select All)" at bounding box center [131, 174] width 34 height 11
click at [114, 169] on input "(Select All)" at bounding box center [117, 172] width 7 height 7
checkbox input "false"
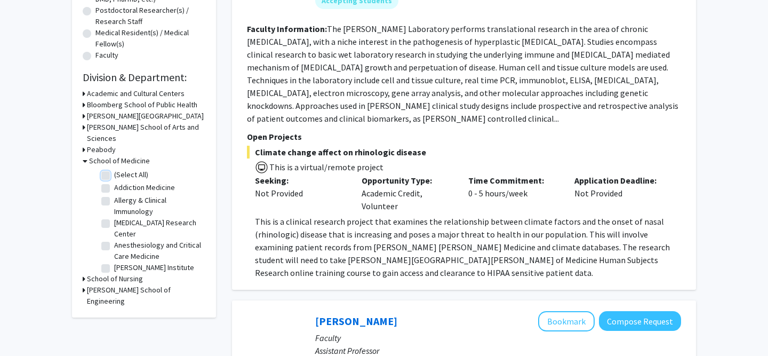
checkbox input "false"
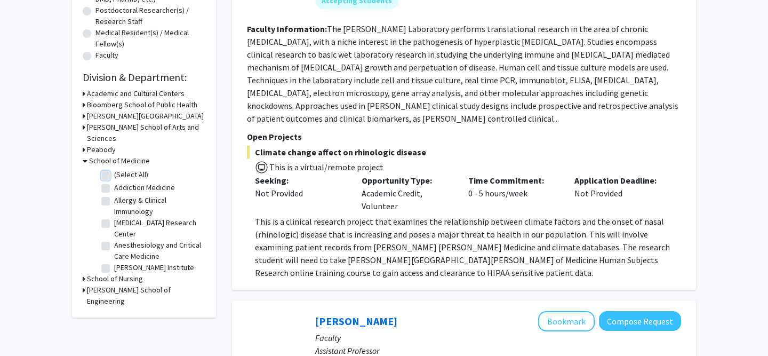
checkbox input "false"
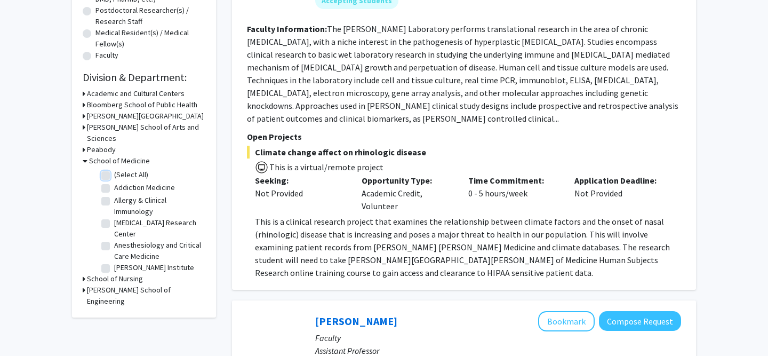
checkbox input "false"
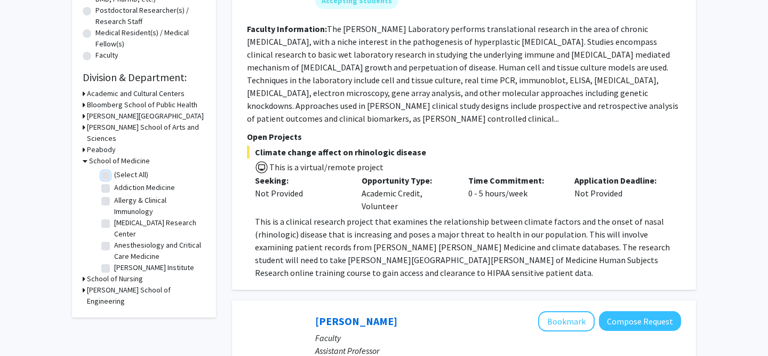
checkbox input "false"
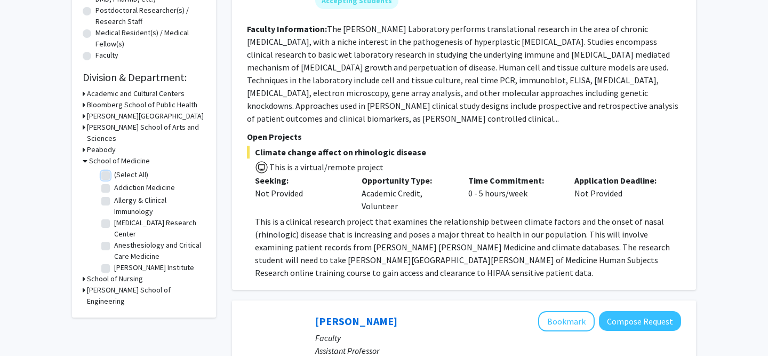
checkbox input "false"
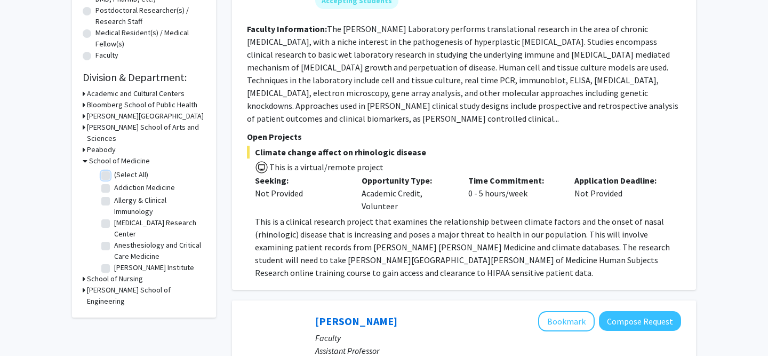
checkbox input "false"
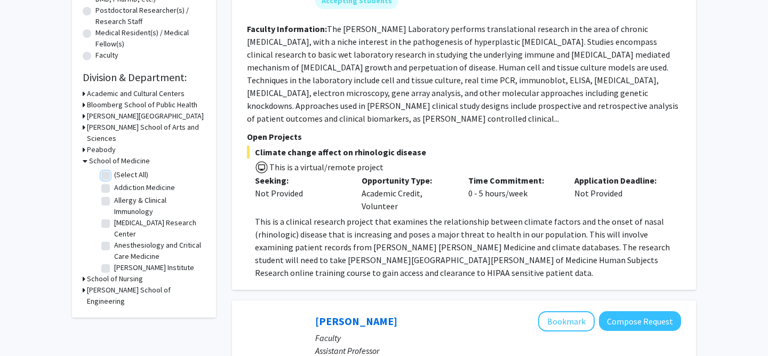
checkbox input "false"
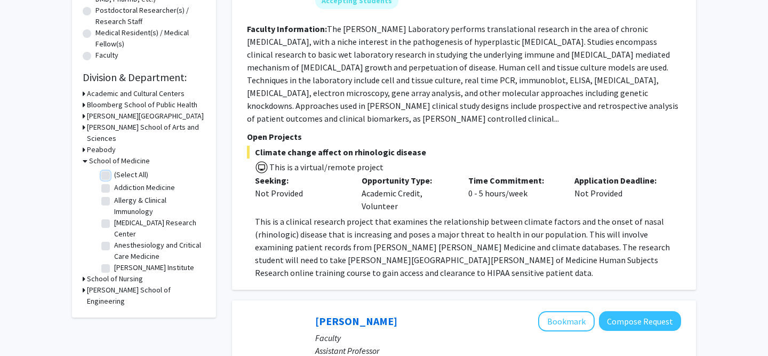
checkbox input "false"
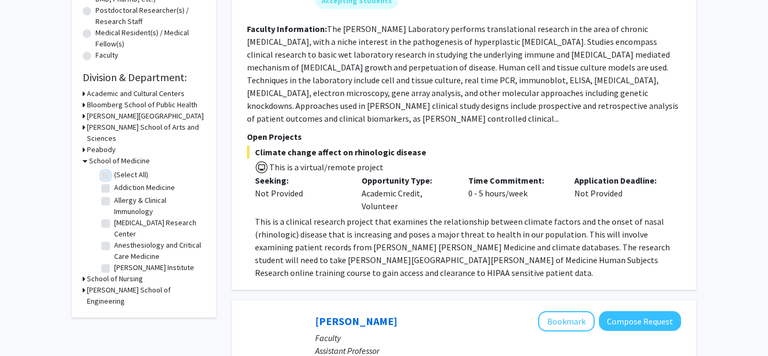
checkbox input "false"
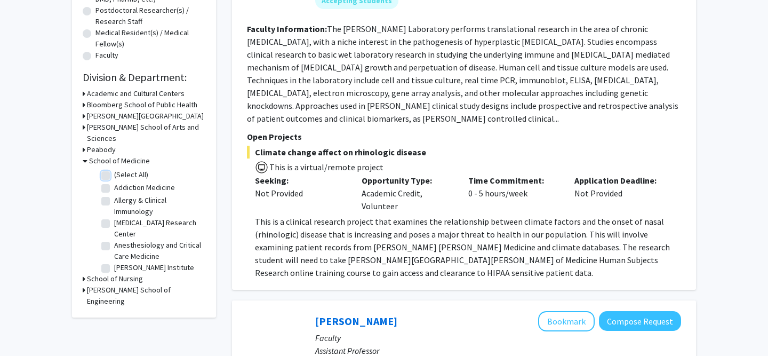
checkbox input "false"
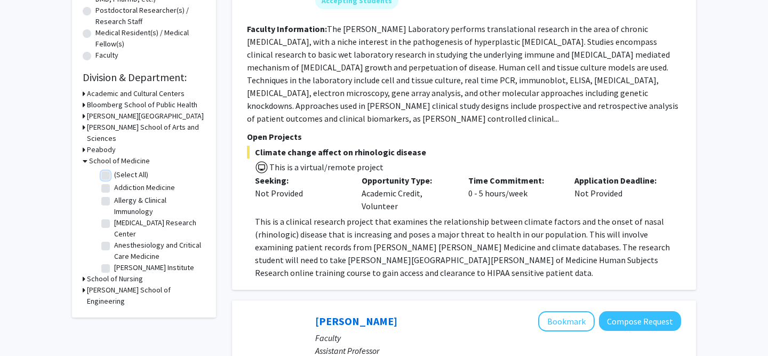
checkbox input "false"
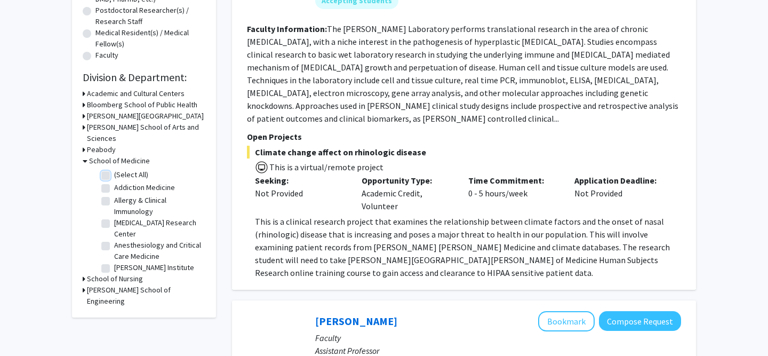
checkbox input "false"
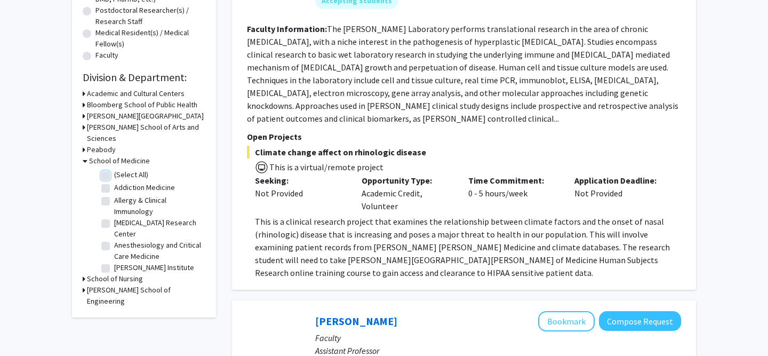
checkbox input "false"
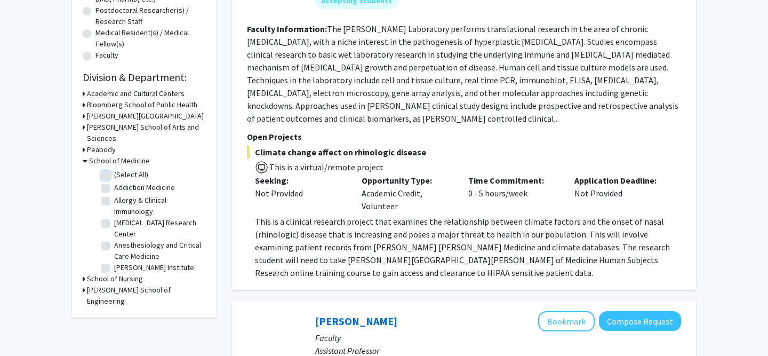
checkbox input "false"
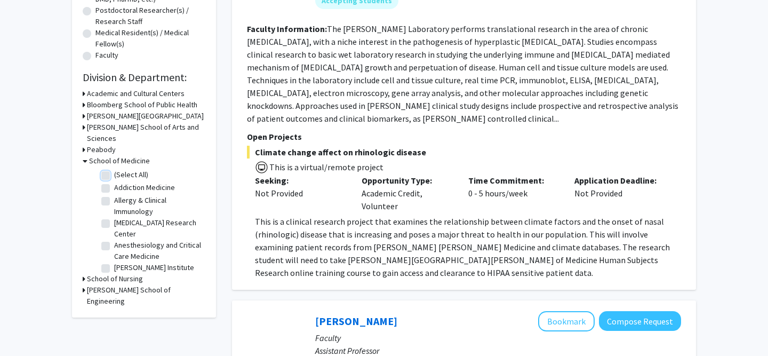
checkbox input "false"
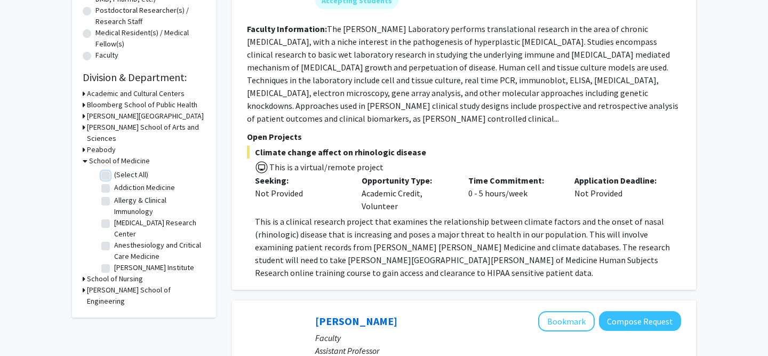
checkbox input "false"
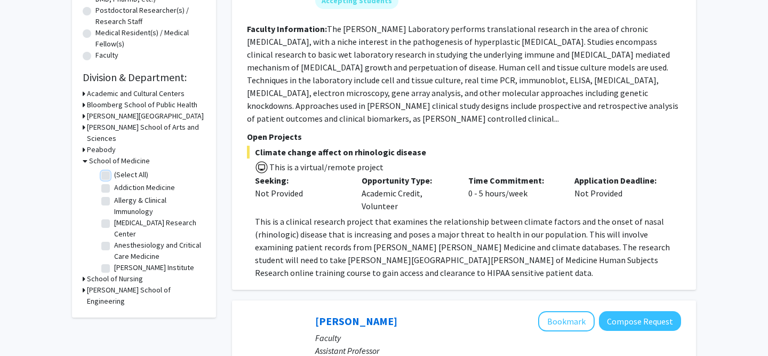
checkbox input "false"
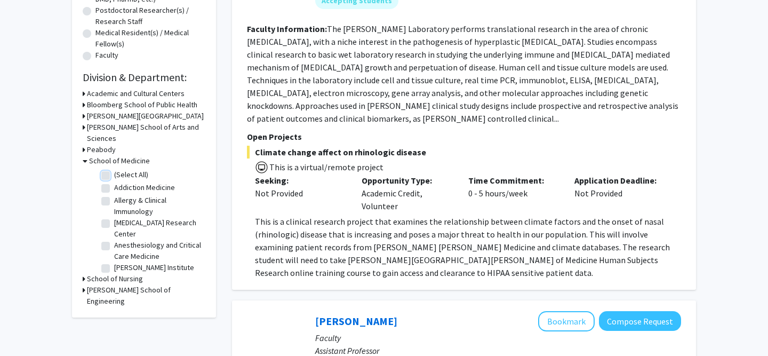
checkbox input "false"
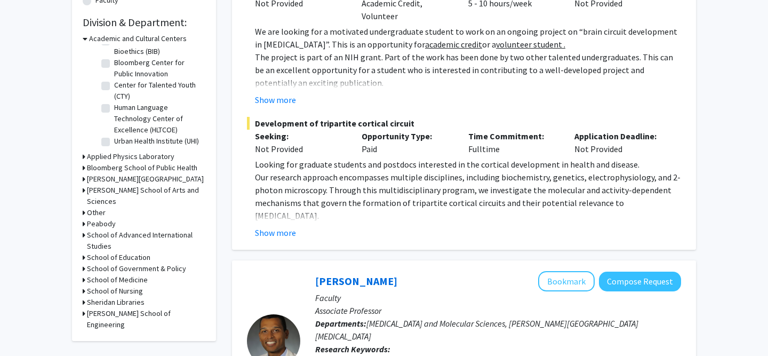
click at [81, 268] on div "Refine By Collaboration Status: Collaboration Status All Faculty/Staff Collabor…" at bounding box center [144, 42] width 144 height 597
click at [81, 269] on div "Refine By Collaboration Status: Collaboration Status All Faculty/Staff Collabor…" at bounding box center [144, 42] width 144 height 597
click at [84, 274] on icon at bounding box center [84, 279] width 3 height 11
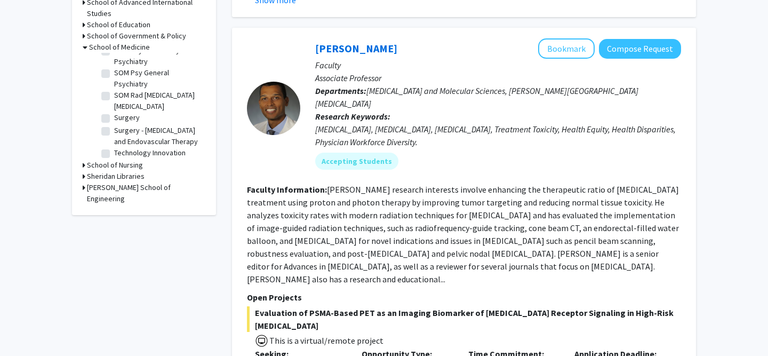
click at [114, 192] on label "Transplant Research Center" at bounding box center [158, 197] width 89 height 11
click at [114, 192] on input "Transplant Research Center" at bounding box center [117, 195] width 7 height 7
checkbox input "true"
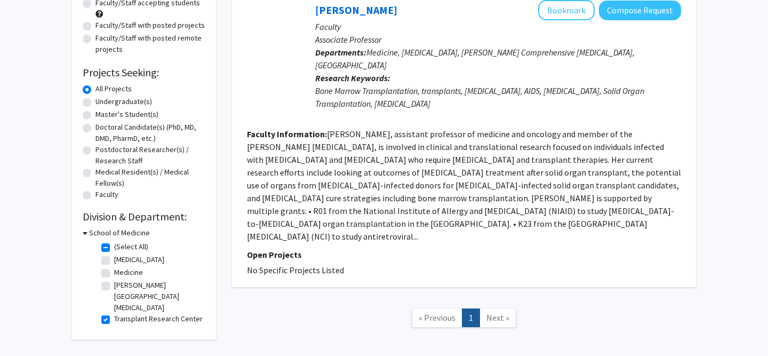
scroll to position [125, 0]
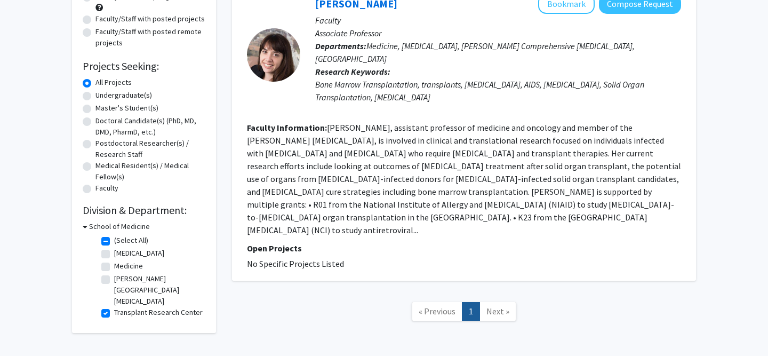
click at [108, 284] on fg-checkbox "[PERSON_NAME] Comprehensive [MEDICAL_DATA] [PERSON_NAME][GEOGRAPHIC_DATA][MEDIC…" at bounding box center [151, 290] width 101 height 34
click at [114, 279] on label "[PERSON_NAME][GEOGRAPHIC_DATA][MEDICAL_DATA]" at bounding box center [158, 290] width 89 height 34
click at [114, 279] on input "[PERSON_NAME][GEOGRAPHIC_DATA][MEDICAL_DATA]" at bounding box center [117, 276] width 7 height 7
checkbox input "true"
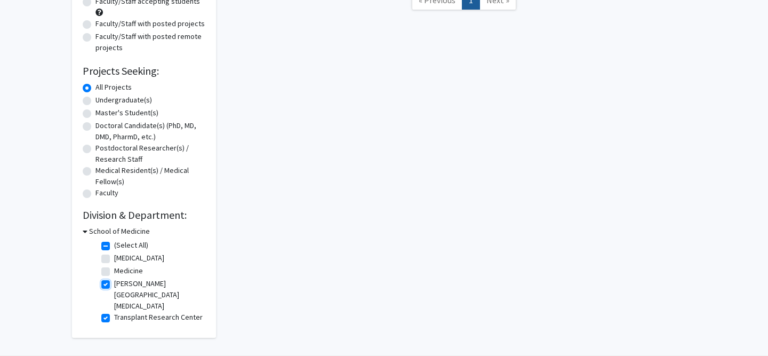
scroll to position [133, 0]
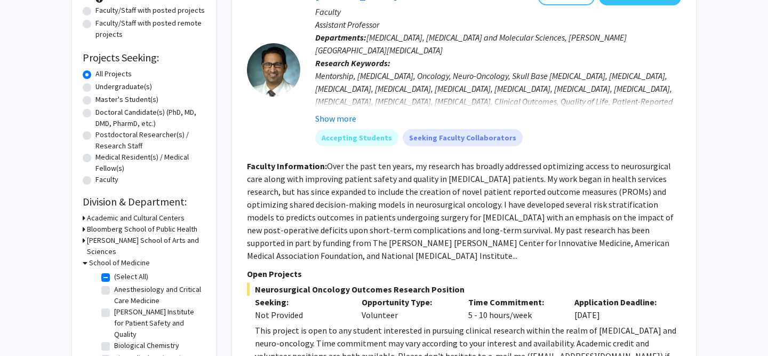
click at [114, 306] on label "[PERSON_NAME] Institute for Patient Safety and Quality" at bounding box center [158, 323] width 89 height 34
click at [114, 306] on input "[PERSON_NAME] Institute for Patient Safety and Quality" at bounding box center [117, 309] width 7 height 7
checkbox input "true"
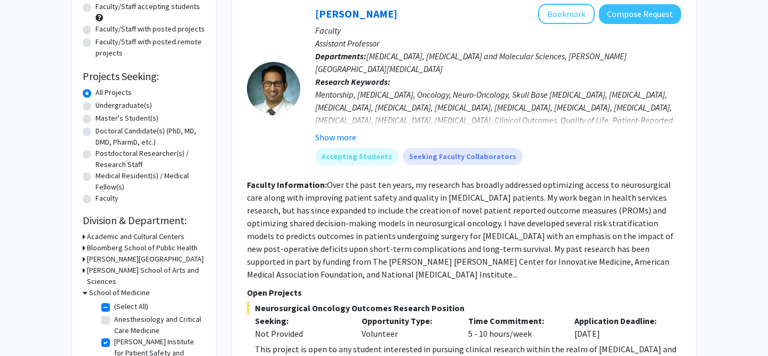
scroll to position [122, 0]
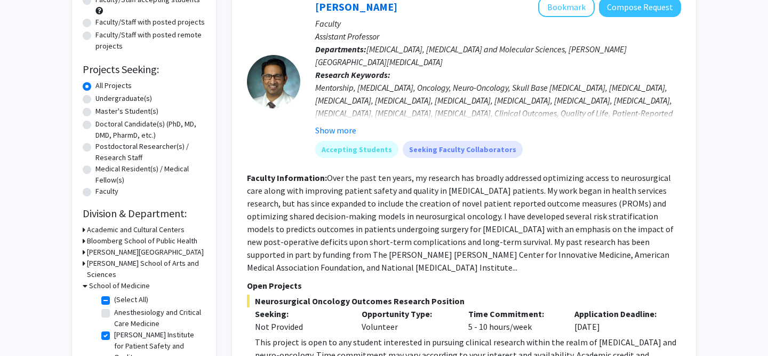
click at [114, 294] on label "(Select All)" at bounding box center [131, 299] width 34 height 11
click at [114, 294] on input "(Select All)" at bounding box center [117, 297] width 7 height 7
checkbox input "false"
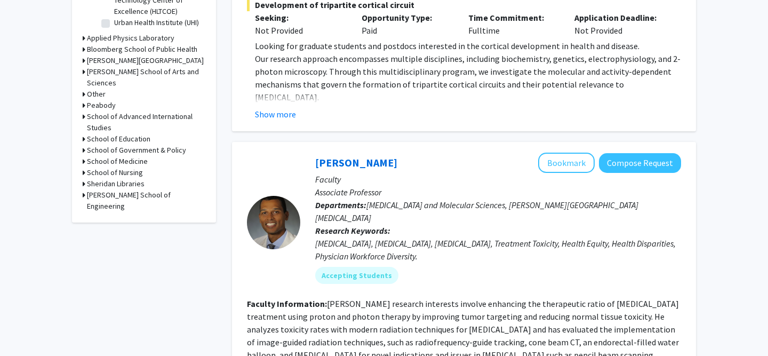
scroll to position [436, 0]
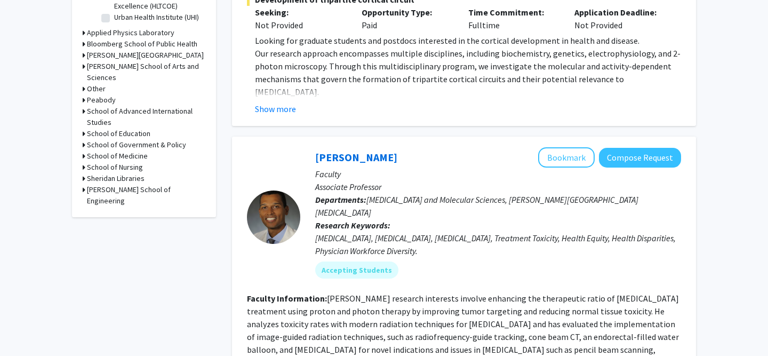
click at [84, 150] on icon at bounding box center [84, 155] width 3 height 11
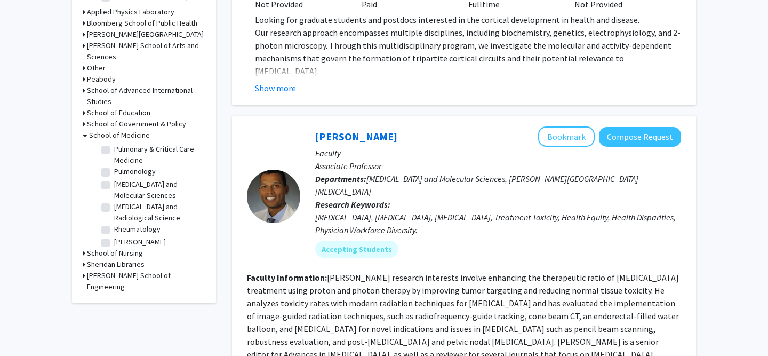
scroll to position [1458, 0]
click at [114, 238] on label "[PERSON_NAME][GEOGRAPHIC_DATA][MEDICAL_DATA]" at bounding box center [158, 255] width 89 height 34
click at [114, 238] on input "[PERSON_NAME][GEOGRAPHIC_DATA][MEDICAL_DATA]" at bounding box center [117, 241] width 7 height 7
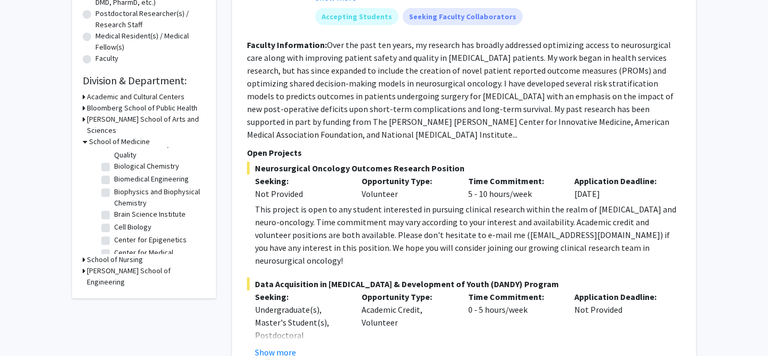
scroll to position [64, 0]
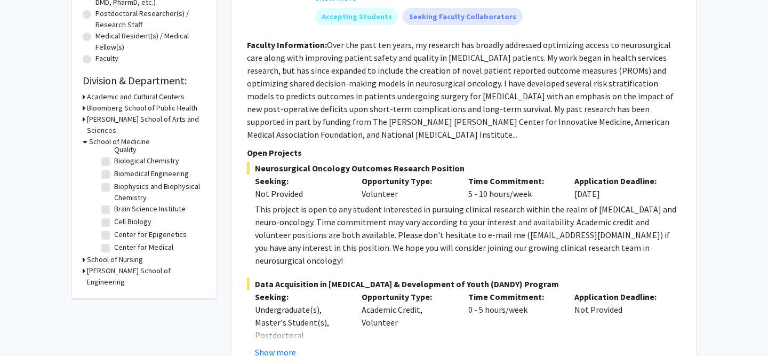
click at [114, 216] on label "Cell Biology" at bounding box center [132, 221] width 37 height 11
click at [114, 216] on input "Cell Biology" at bounding box center [117, 219] width 7 height 7
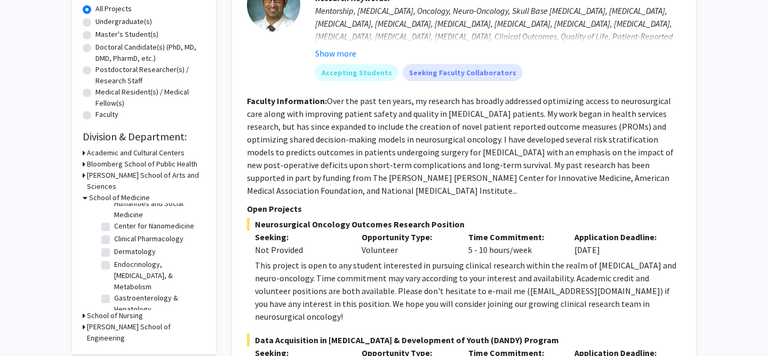
scroll to position [190, 0]
click at [114, 256] on label "Endocrinology, [MEDICAL_DATA], & Metabolism" at bounding box center [158, 273] width 89 height 34
click at [114, 256] on input "Endocrinology, [MEDICAL_DATA], & Metabolism" at bounding box center [117, 259] width 7 height 7
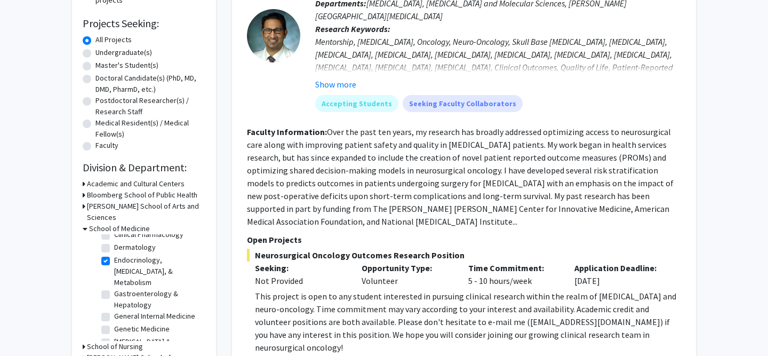
scroll to position [231, 0]
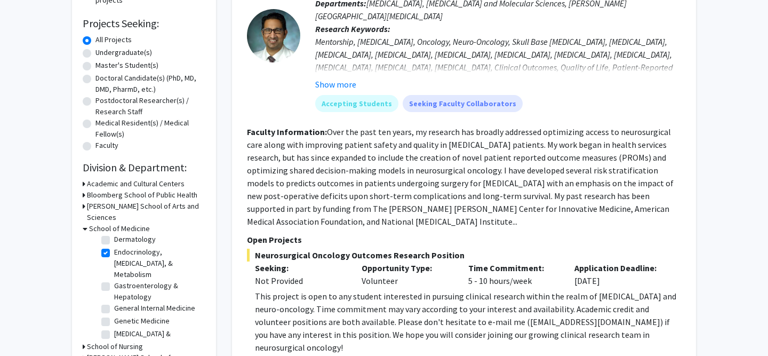
click at [114, 315] on label "Genetic Medicine" at bounding box center [141, 320] width 55 height 11
click at [114, 315] on input "Genetic Medicine" at bounding box center [117, 318] width 7 height 7
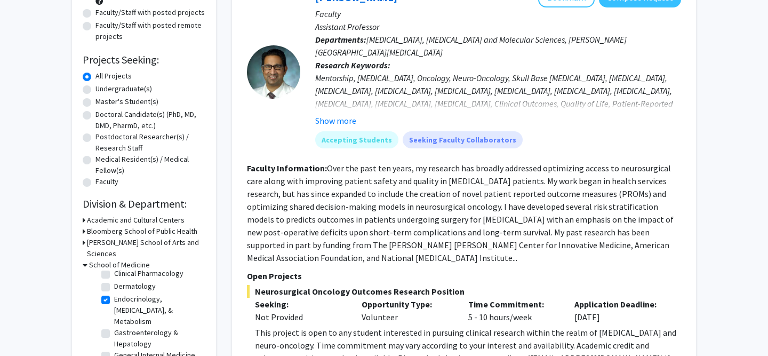
scroll to position [222, 0]
click at [114, 347] on label "General Internal Medicine" at bounding box center [154, 352] width 81 height 11
click at [114, 347] on input "General Internal Medicine" at bounding box center [117, 350] width 7 height 7
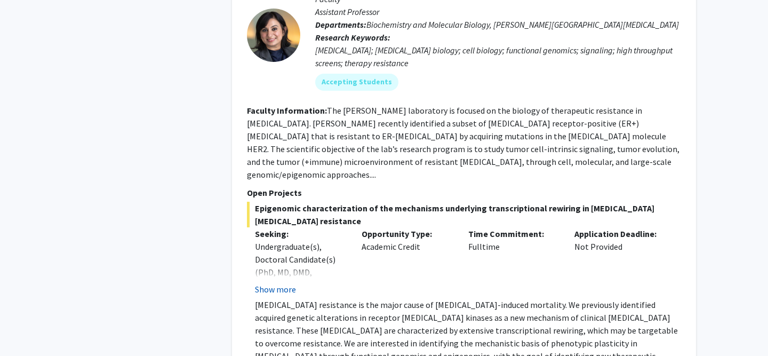
scroll to position [3126, 0]
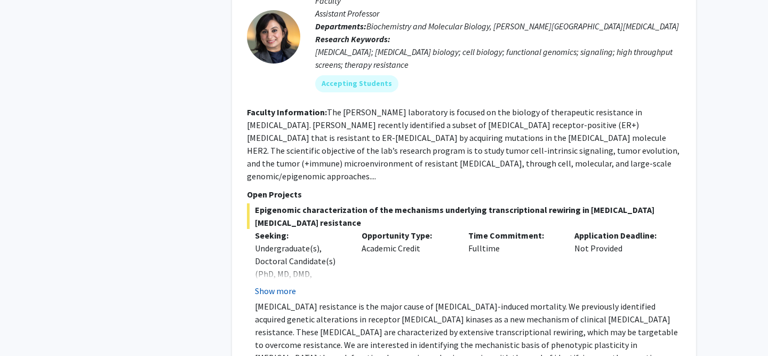
click at [264, 284] on button "Show more" at bounding box center [275, 290] width 41 height 13
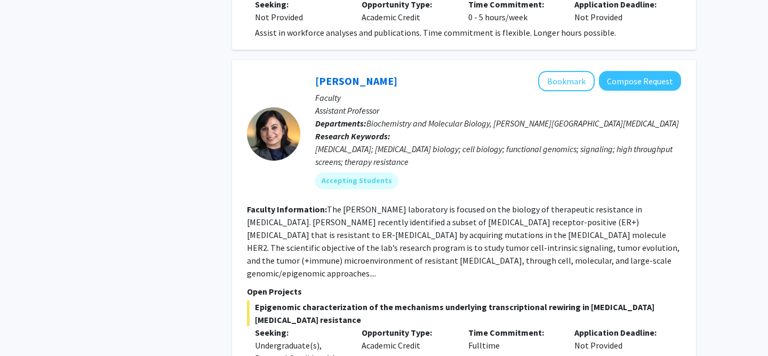
scroll to position [3024, 0]
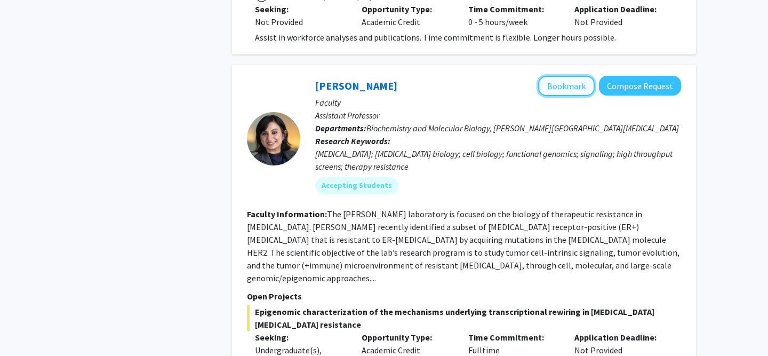
click at [560, 76] on button "Bookmark" at bounding box center [566, 86] width 57 height 20
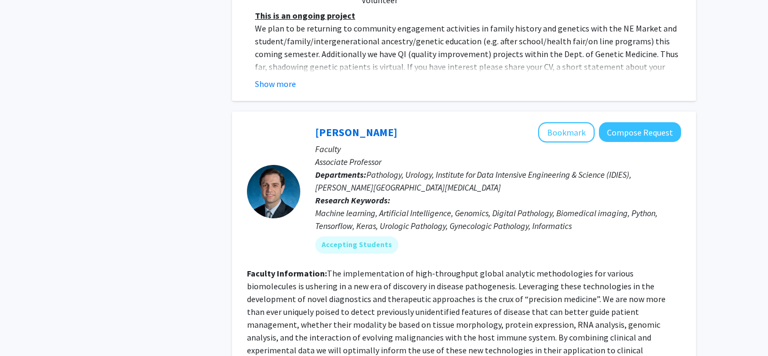
scroll to position [4291, 0]
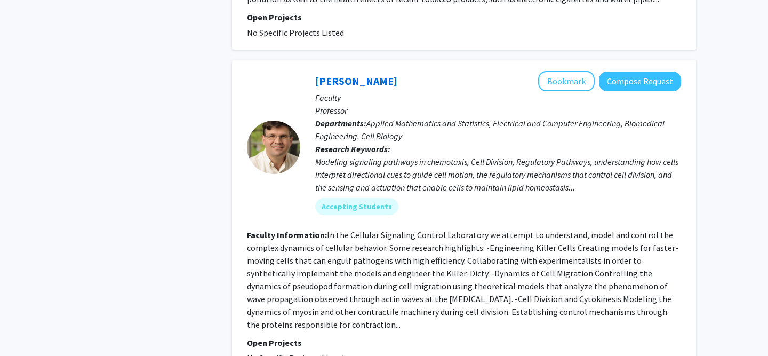
scroll to position [956, 0]
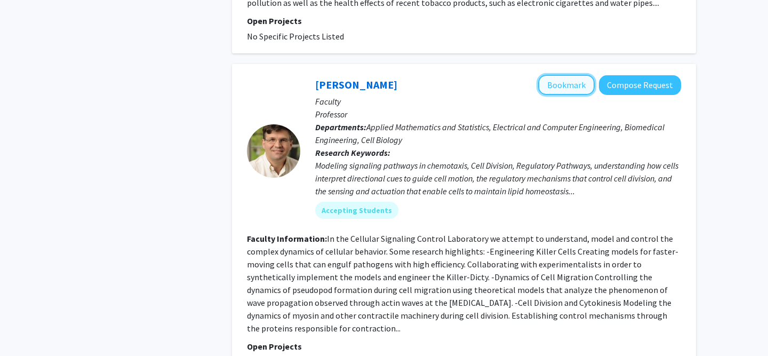
click at [567, 75] on button "Bookmark" at bounding box center [566, 85] width 57 height 20
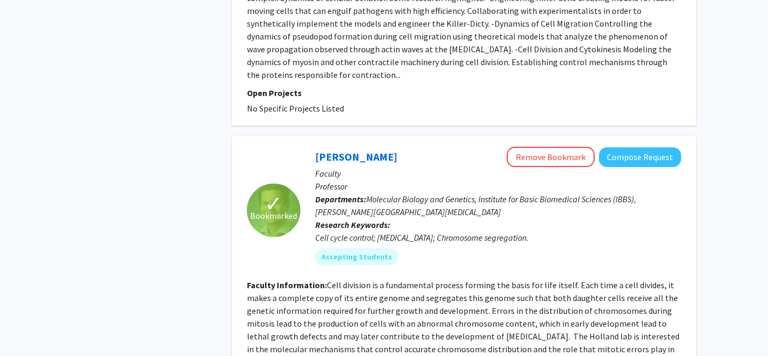
scroll to position [1212, 0]
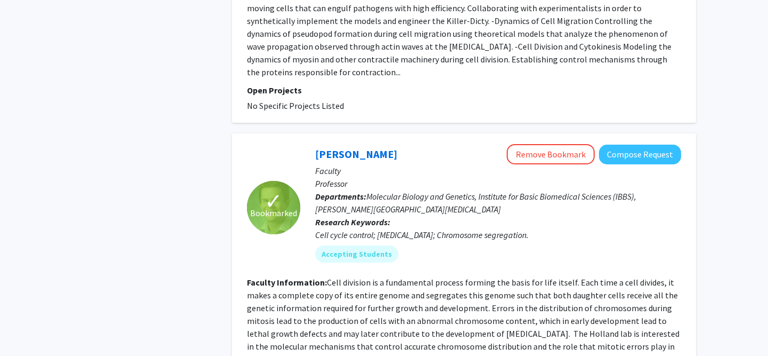
click at [233, 175] on div "✓ Bookmarked [PERSON_NAME] Remove Bookmark Compose Request Faculty Professor De…" at bounding box center [464, 277] width 464 height 289
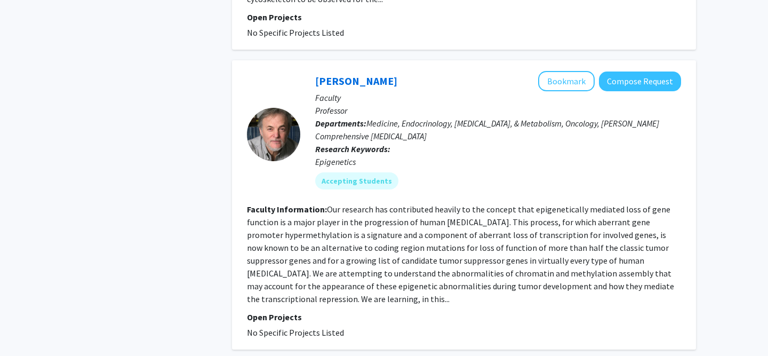
scroll to position [1930, 0]
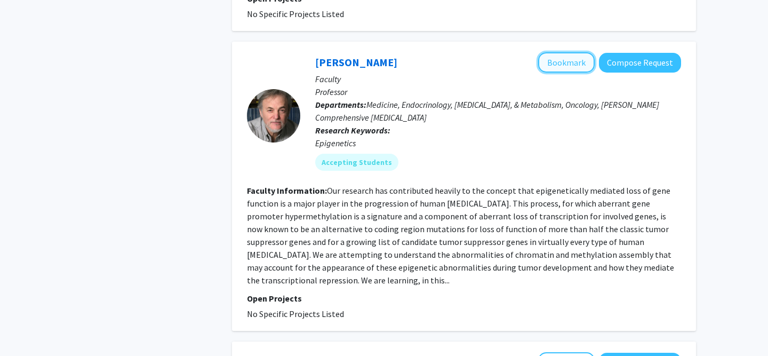
click at [551, 52] on button "Bookmark" at bounding box center [566, 62] width 57 height 20
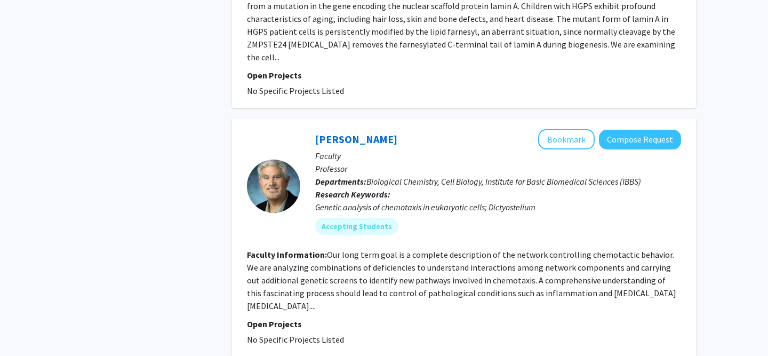
scroll to position [2793, 0]
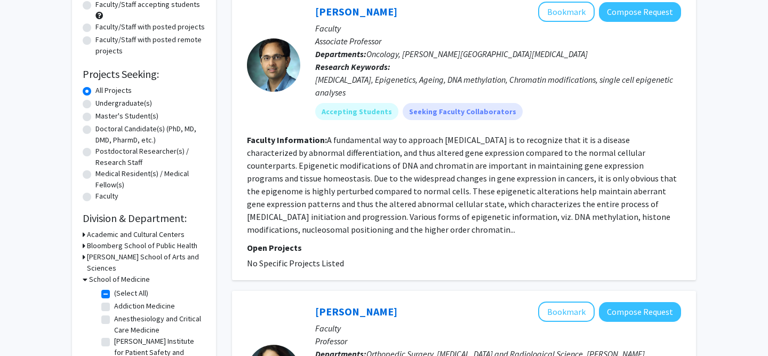
scroll to position [118, 0]
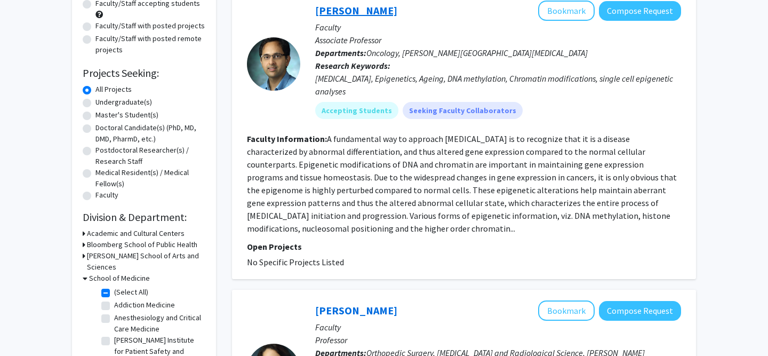
click at [334, 14] on link "[PERSON_NAME]" at bounding box center [356, 10] width 82 height 13
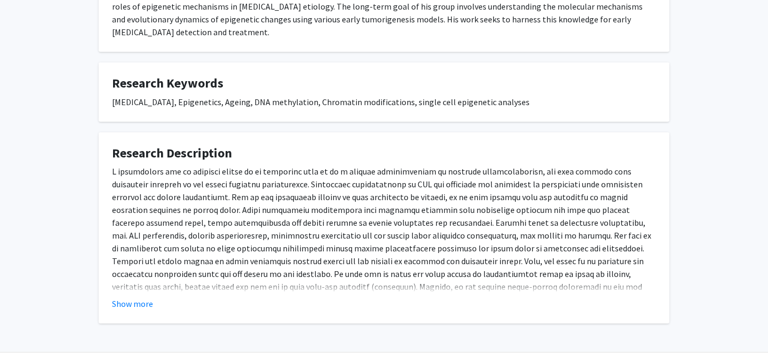
scroll to position [312, 0]
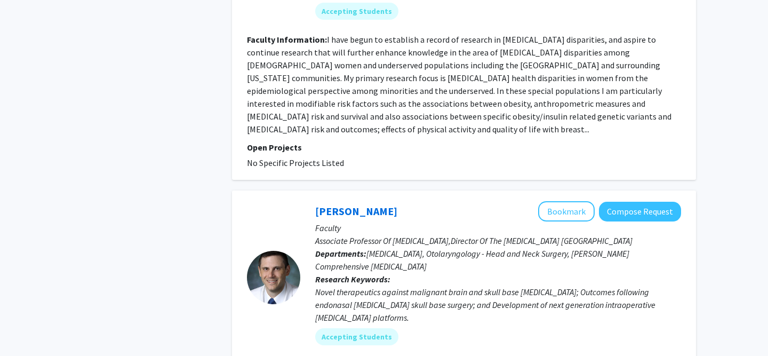
scroll to position [1452, 0]
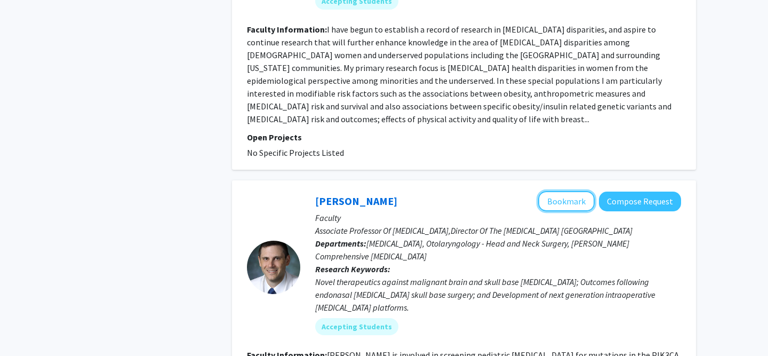
drag, startPoint x: 550, startPoint y: 110, endPoint x: 467, endPoint y: 166, distance: 100.2
click at [464, 191] on div "[PERSON_NAME] Bookmark Compose Request Faculty Associate Professor Of [MEDICAL_…" at bounding box center [490, 267] width 381 height 152
click at [318, 194] on link "[PERSON_NAME]" at bounding box center [356, 200] width 82 height 13
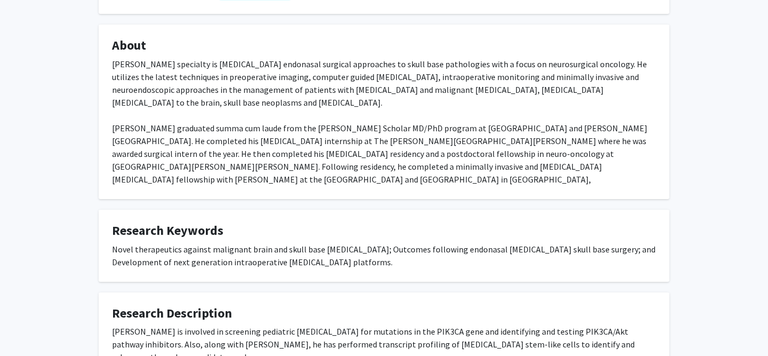
scroll to position [257, 0]
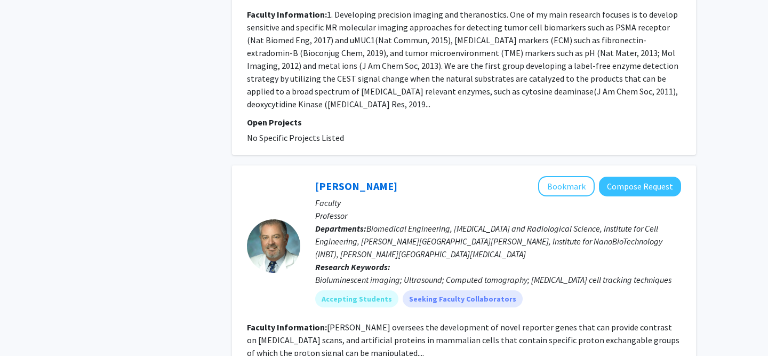
scroll to position [2604, 0]
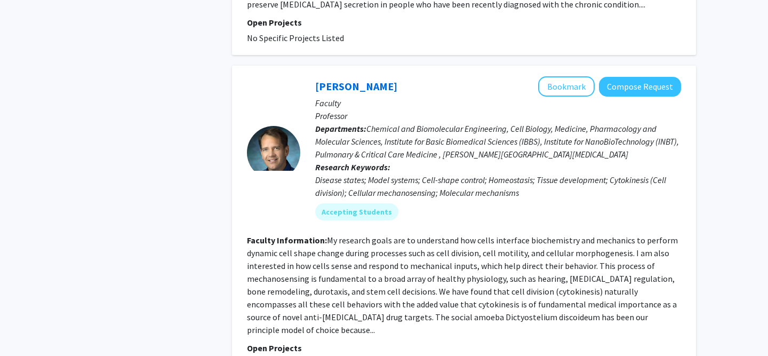
scroll to position [1063, 0]
click at [552, 91] on button "Bookmark" at bounding box center [566, 86] width 57 height 20
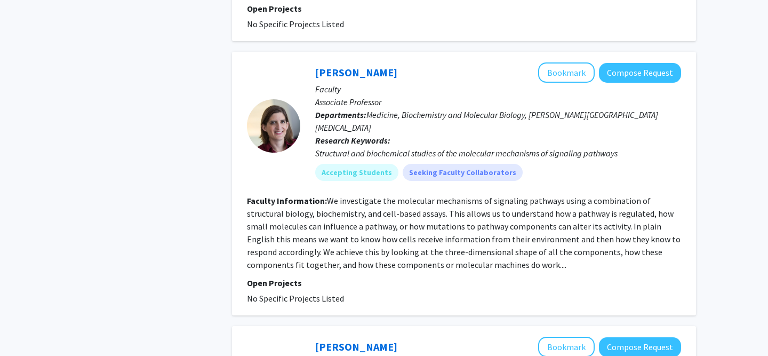
scroll to position [1689, 0]
click at [555, 66] on button "Bookmark" at bounding box center [566, 72] width 57 height 20
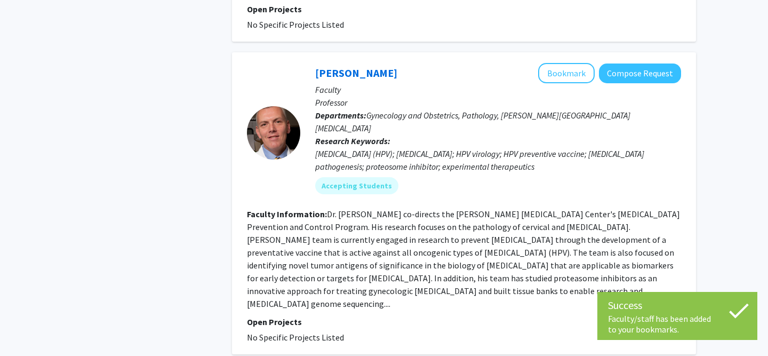
scroll to position [1963, 0]
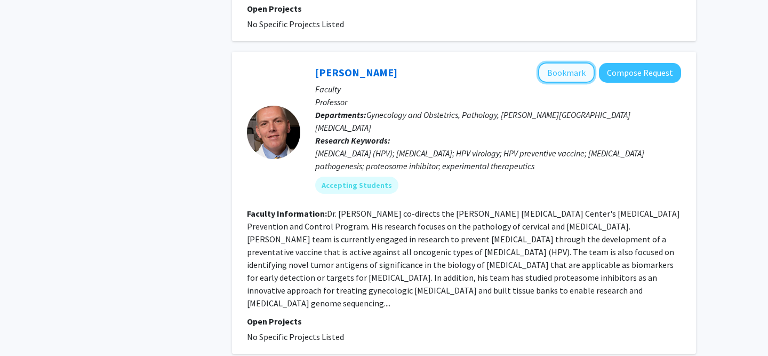
click at [546, 62] on button "Bookmark" at bounding box center [566, 72] width 57 height 20
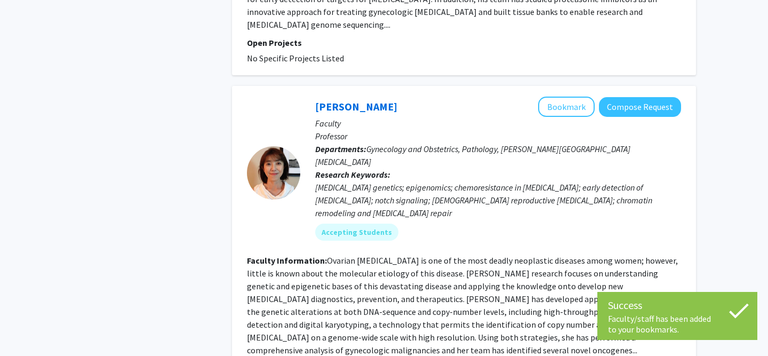
scroll to position [2244, 0]
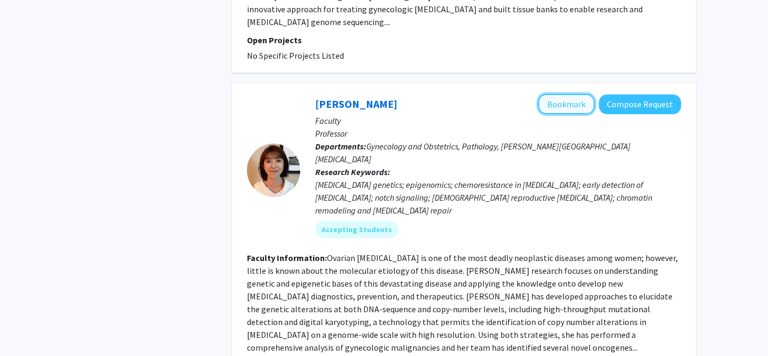
click at [558, 94] on button "Bookmark" at bounding box center [566, 104] width 57 height 20
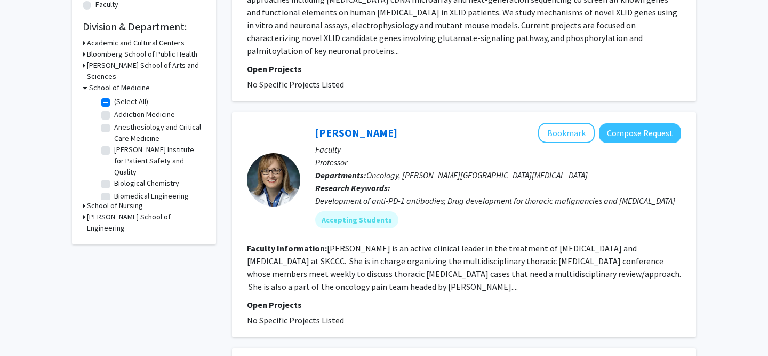
scroll to position [0, 0]
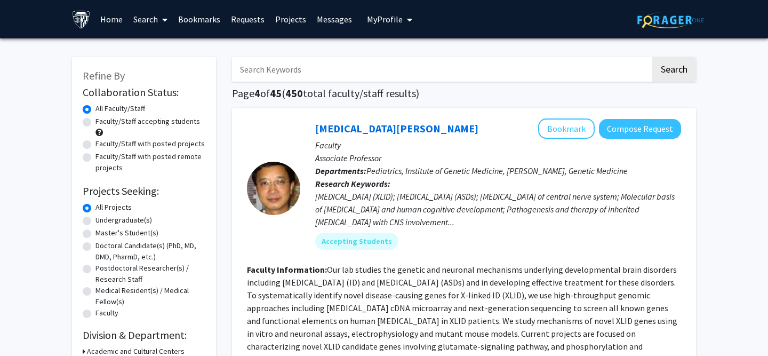
click at [195, 17] on link "Bookmarks" at bounding box center [199, 19] width 53 height 37
